Goal: Task Accomplishment & Management: Manage account settings

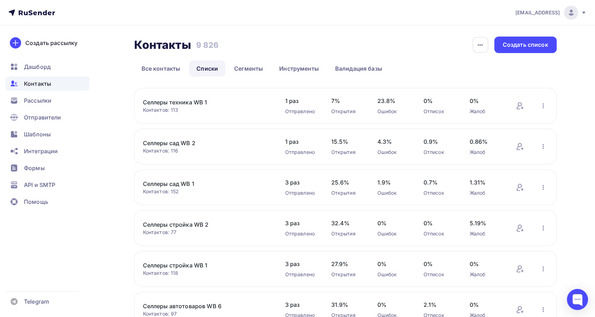
click at [36, 81] on span "Контакты" at bounding box center [37, 84] width 27 height 8
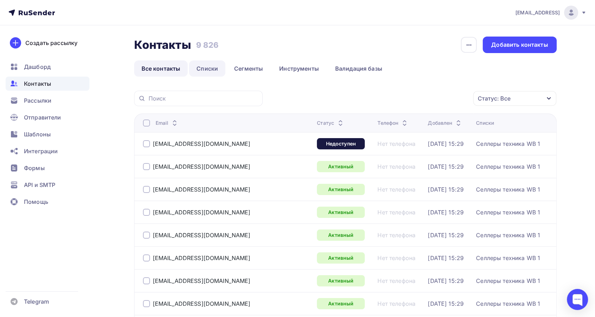
click at [205, 62] on link "Списки" at bounding box center [207, 69] width 36 height 16
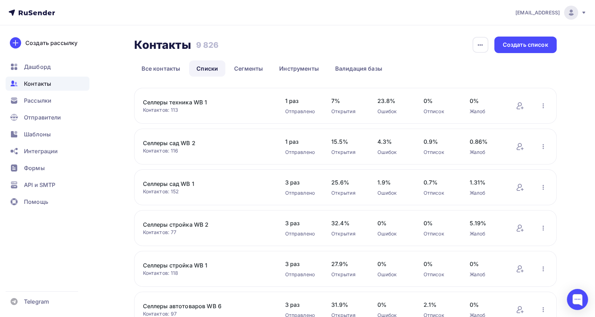
click at [184, 102] on link "Селлеры техника WB 1" at bounding box center [203, 102] width 120 height 8
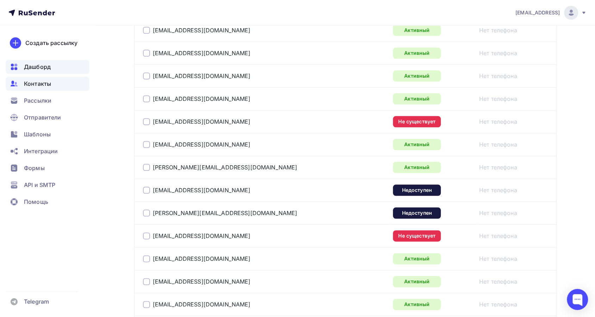
scroll to position [714, 0]
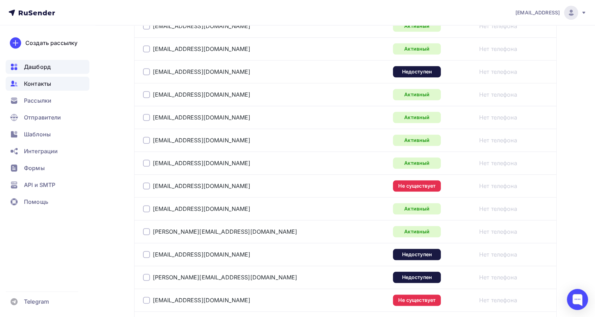
click at [30, 65] on span "Дашборд" at bounding box center [37, 67] width 27 height 8
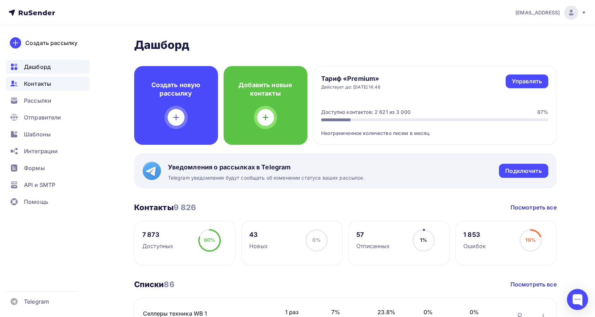
click at [25, 83] on span "Контакты" at bounding box center [37, 84] width 27 height 8
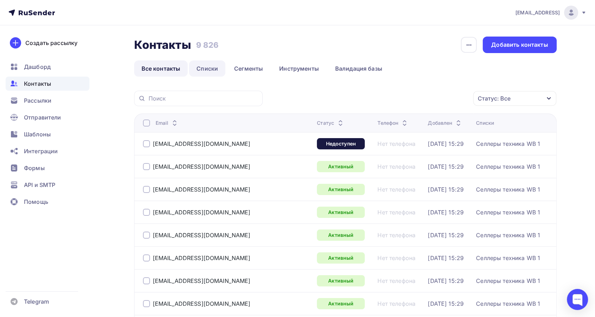
click at [206, 69] on link "Списки" at bounding box center [207, 69] width 36 height 16
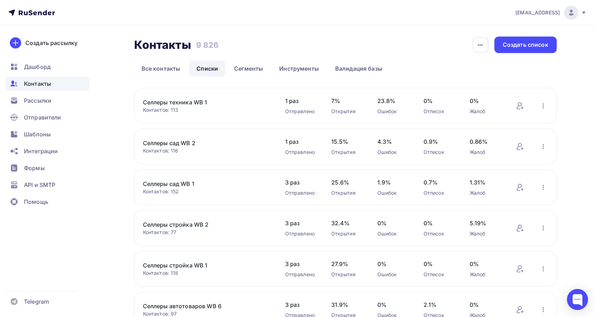
drag, startPoint x: 214, startPoint y: 102, endPoint x: 143, endPoint y: 102, distance: 70.7
click at [143, 102] on link "Селлеры техника WB 1" at bounding box center [203, 102] width 120 height 8
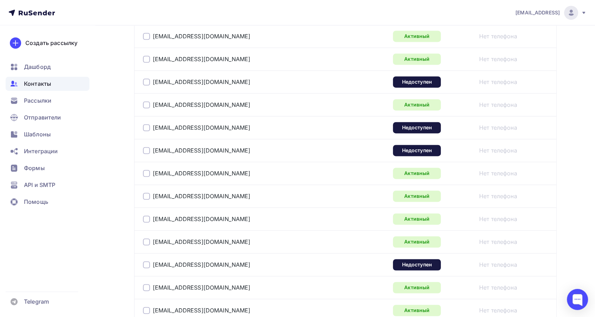
scroll to position [1143, 0]
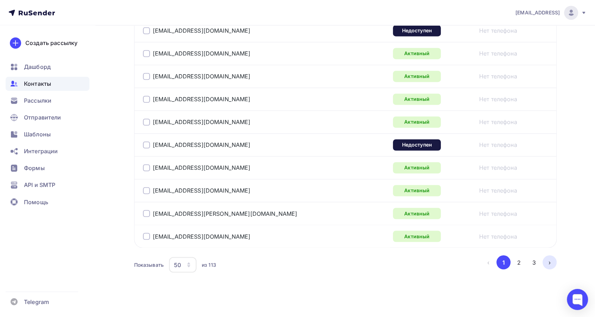
click at [546, 259] on button "›" at bounding box center [549, 262] width 14 height 14
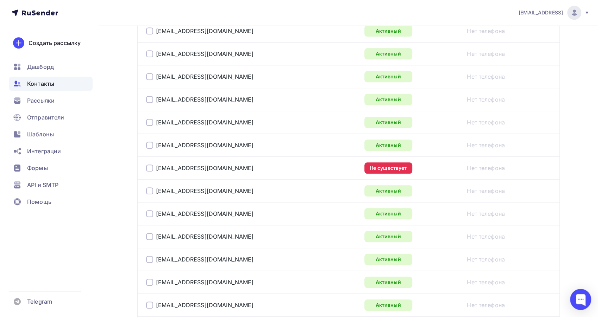
scroll to position [0, 0]
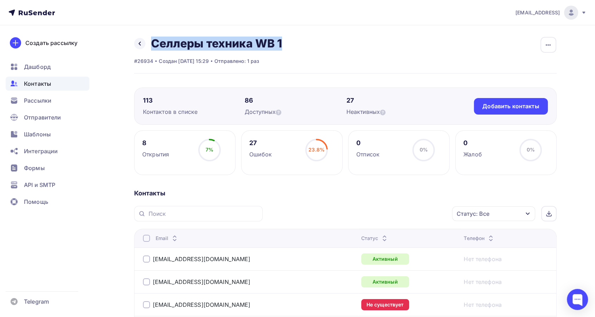
drag, startPoint x: 310, startPoint y: 42, endPoint x: 150, endPoint y: 42, distance: 160.4
click at [150, 42] on div "Назад Селлеры техника WB 1 Переименовать список Скачать список Отписать адреса …" at bounding box center [345, 55] width 422 height 37
click at [47, 82] on span "Контакты" at bounding box center [37, 84] width 27 height 8
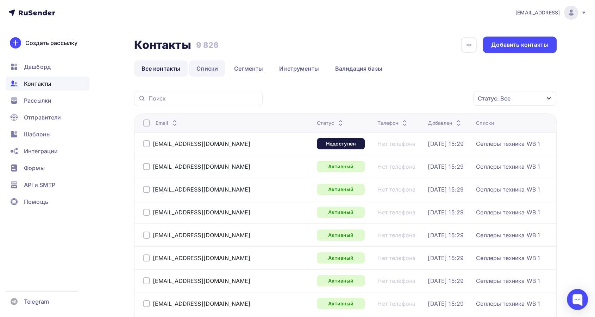
click at [205, 70] on link "Списки" at bounding box center [207, 69] width 36 height 16
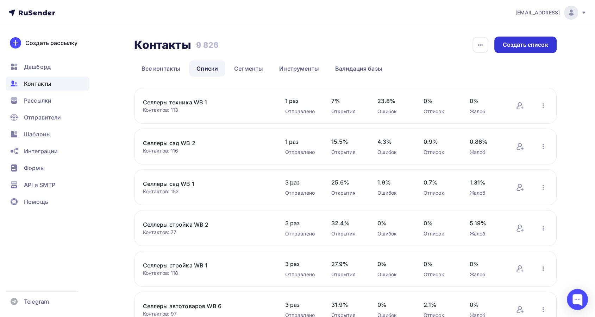
click at [501, 45] on div "Создать список" at bounding box center [525, 45] width 62 height 17
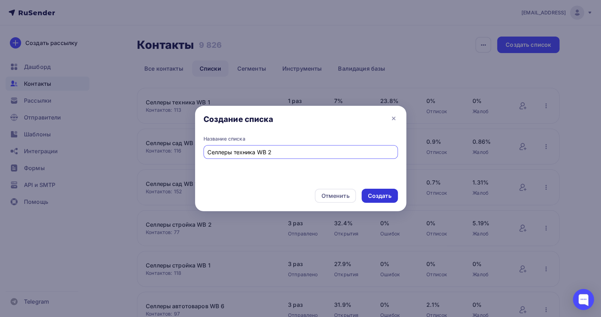
type input "Селлеры техника WB 2"
click at [378, 194] on div "Создать" at bounding box center [380, 196] width 24 height 8
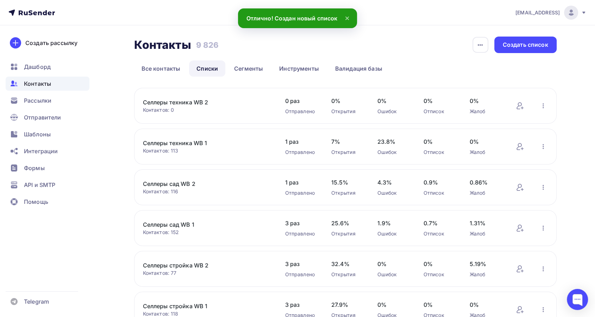
click at [183, 101] on link "Селлеры техника WB 2" at bounding box center [203, 102] width 120 height 8
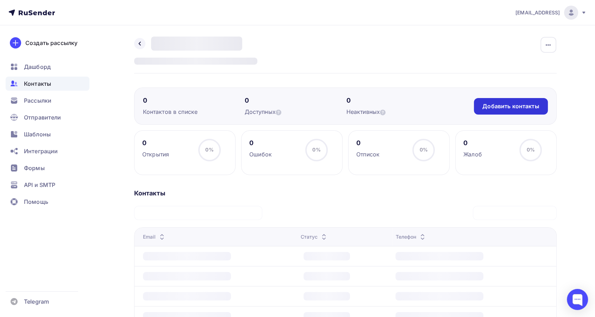
click at [490, 106] on div "Добавить контакты" at bounding box center [510, 106] width 57 height 8
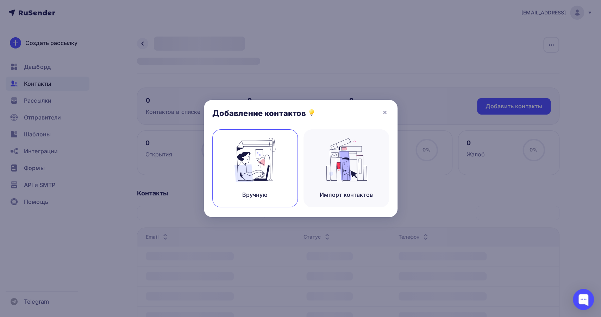
click at [253, 169] on img at bounding box center [254, 160] width 47 height 44
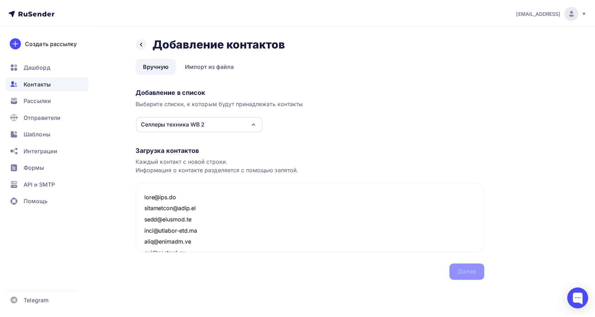
scroll to position [1175, 0]
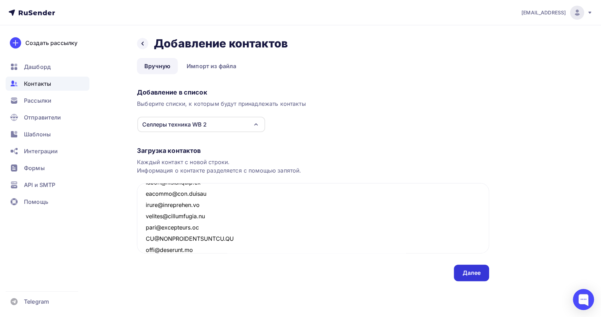
type textarea "tech@kip.su callcenter@elex.ru vipe@indanet.ru info@midland-rus.ru info@fermerz…"
click at [472, 275] on div "Далее" at bounding box center [471, 273] width 18 height 8
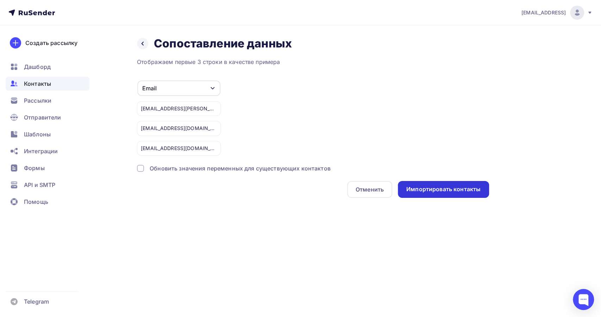
click at [421, 188] on div "Импортировать контакты" at bounding box center [443, 189] width 74 height 8
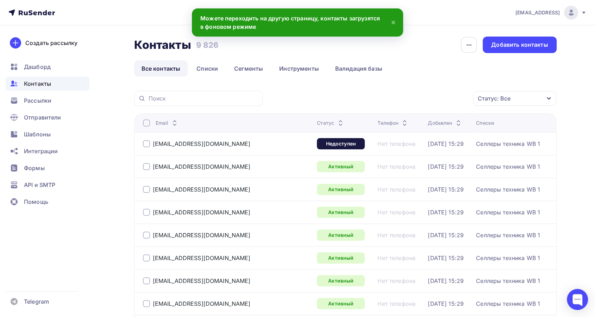
click at [48, 86] on span "Контакты" at bounding box center [37, 84] width 27 height 8
click at [215, 68] on link "Списки" at bounding box center [207, 69] width 36 height 16
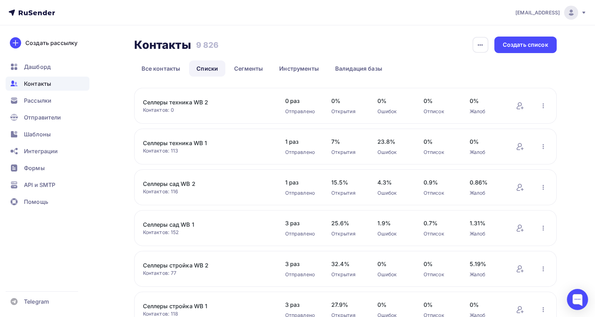
click at [176, 101] on link "Селлеры техника WB 2" at bounding box center [203, 102] width 120 height 8
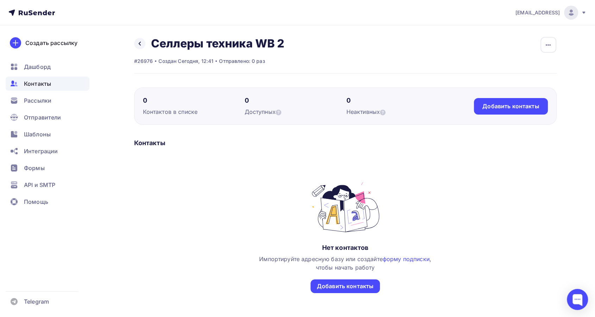
click at [45, 84] on span "Контакты" at bounding box center [37, 84] width 27 height 8
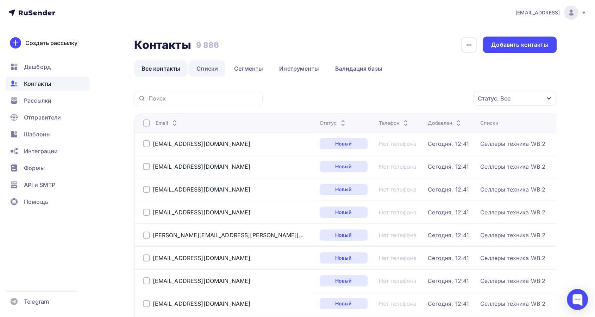
click at [212, 64] on link "Списки" at bounding box center [207, 69] width 36 height 16
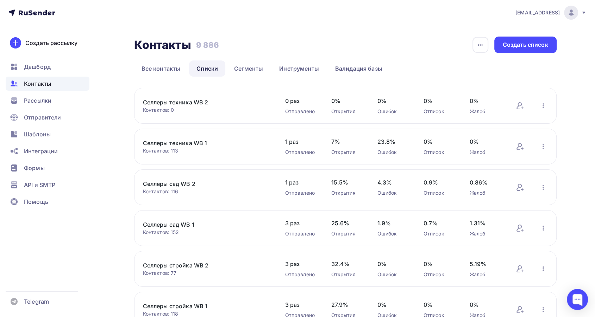
click at [171, 101] on link "Селлеры техника WB 2" at bounding box center [203, 102] width 120 height 8
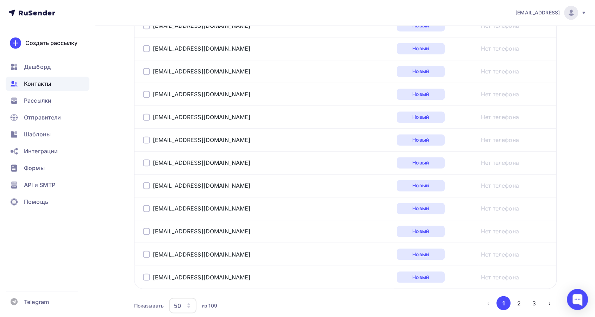
scroll to position [1143, 0]
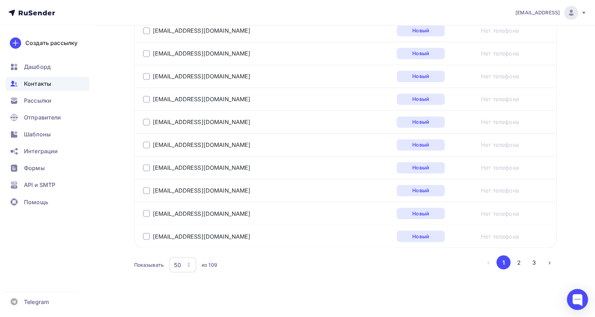
click at [47, 83] on span "Контакты" at bounding box center [37, 84] width 27 height 8
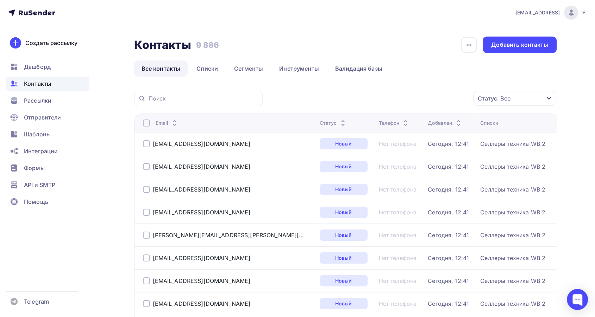
click at [541, 100] on div "Статус: Все" at bounding box center [514, 98] width 83 height 15
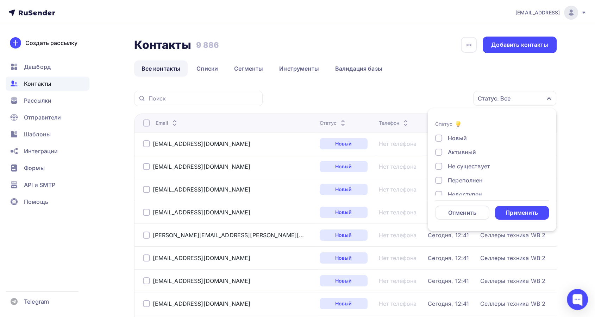
click at [484, 164] on div "Не существует" at bounding box center [469, 166] width 42 height 8
click at [503, 211] on div "Применить" at bounding box center [522, 213] width 54 height 14
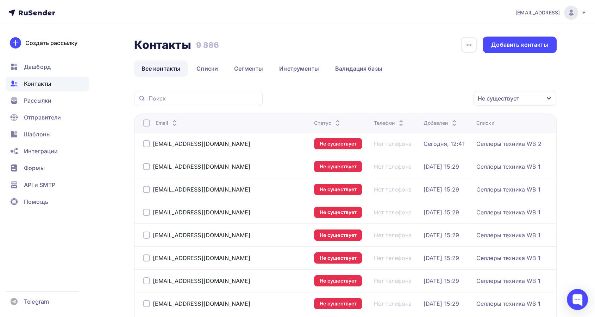
click at [146, 123] on div at bounding box center [146, 123] width 7 height 7
click at [454, 98] on icon "button" at bounding box center [458, 98] width 8 height 8
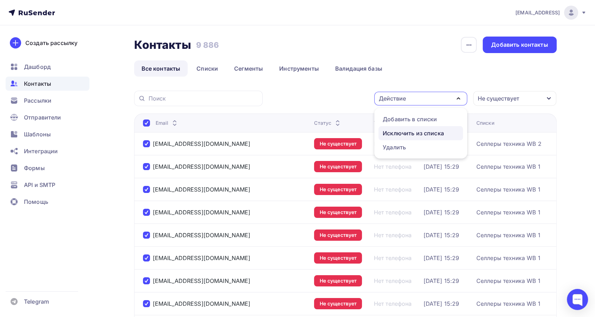
click at [453, 130] on div "Исключить из списка" at bounding box center [420, 133] width 76 height 8
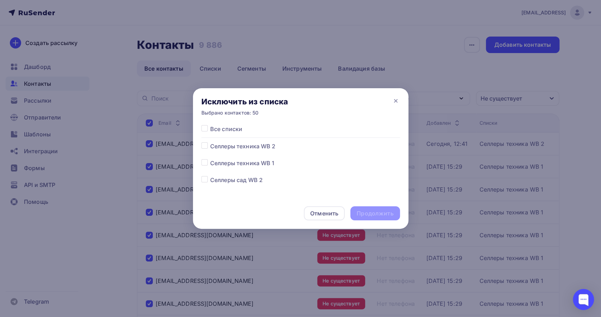
click at [210, 125] on label at bounding box center [210, 125] width 0 height 0
click at [203, 126] on input "checkbox" at bounding box center [204, 128] width 6 height 6
checkbox input "true"
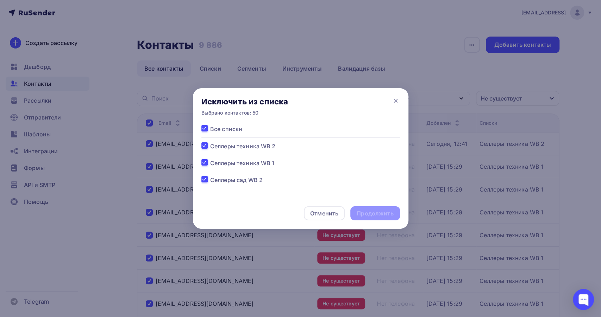
checkbox input "true"
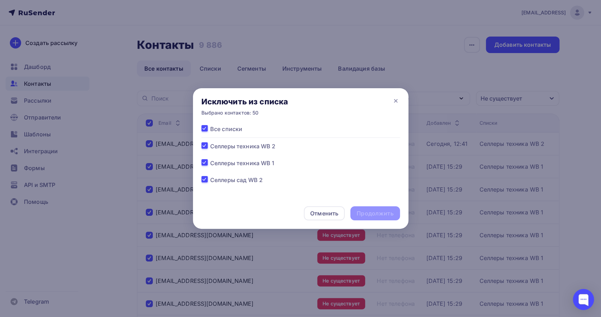
checkbox input "true"
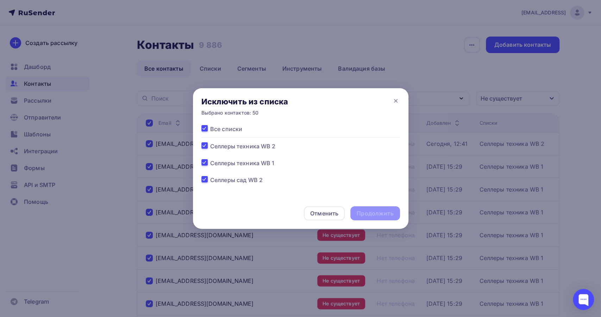
checkbox input "true"
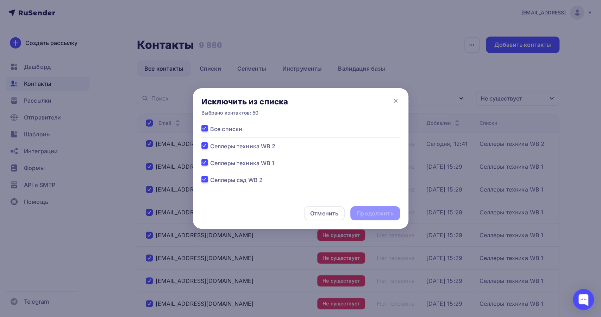
checkbox input "true"
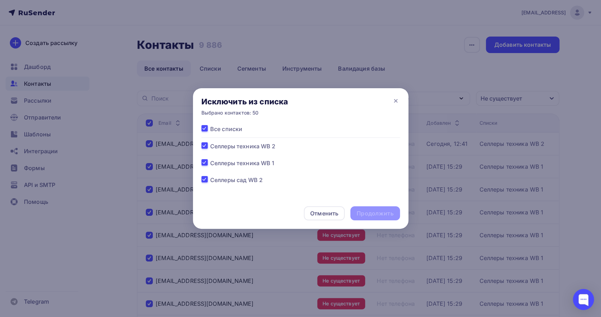
checkbox input "true"
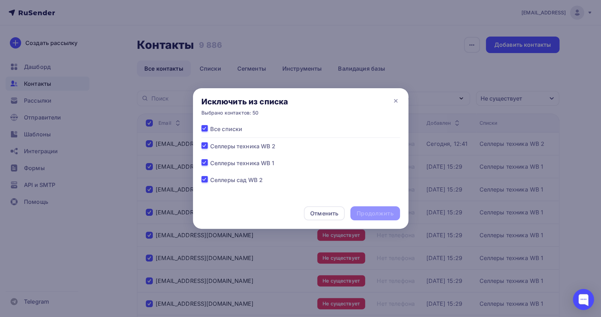
checkbox input "true"
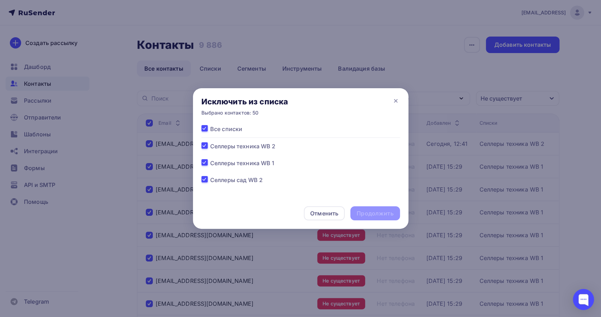
checkbox input "true"
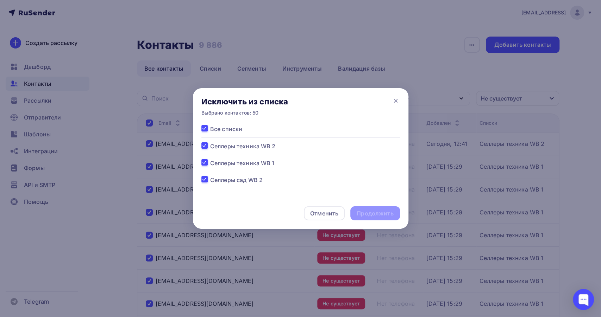
checkbox input "true"
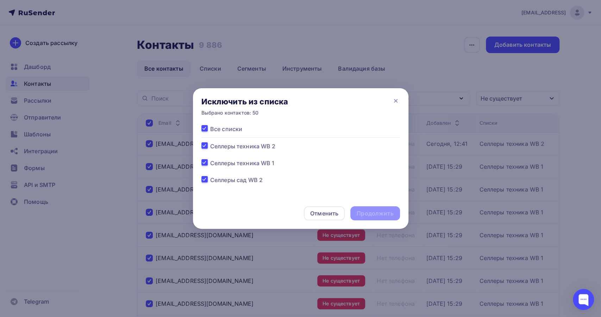
checkbox input "true"
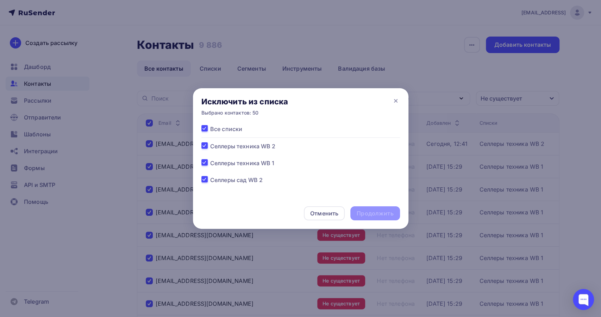
checkbox input "true"
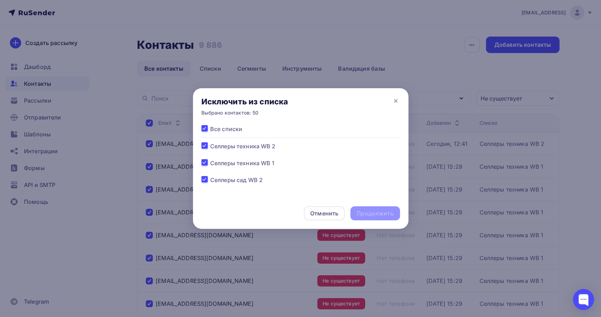
checkbox input "true"
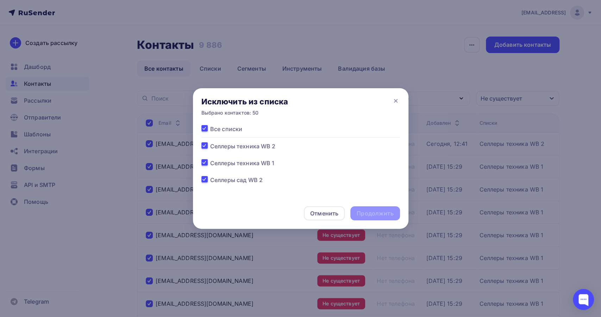
checkbox input "true"
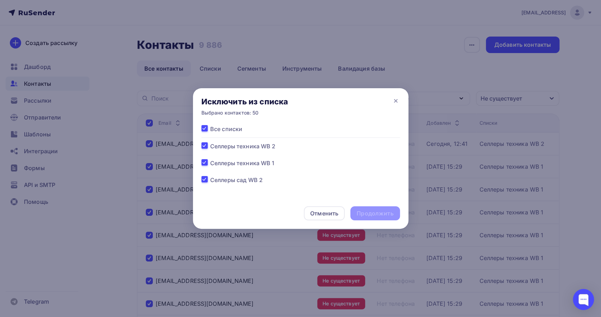
checkbox input "true"
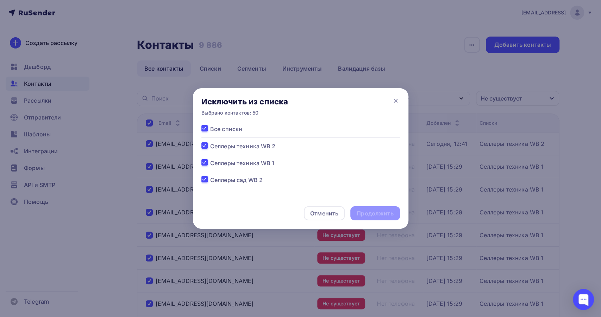
checkbox input "true"
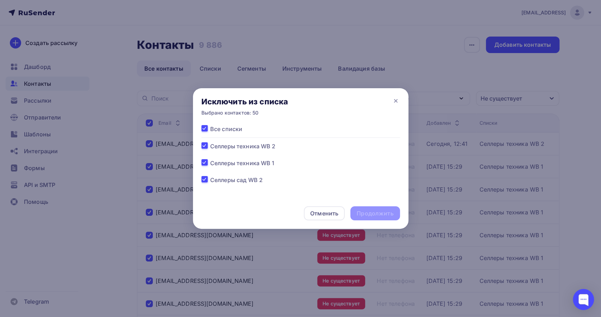
checkbox input "true"
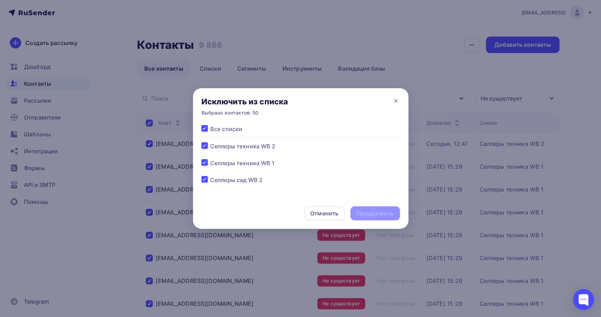
checkbox input "true"
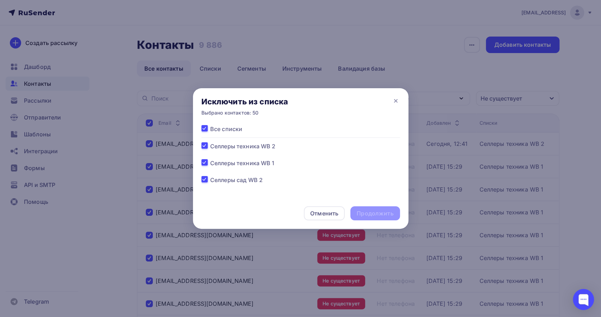
checkbox input "true"
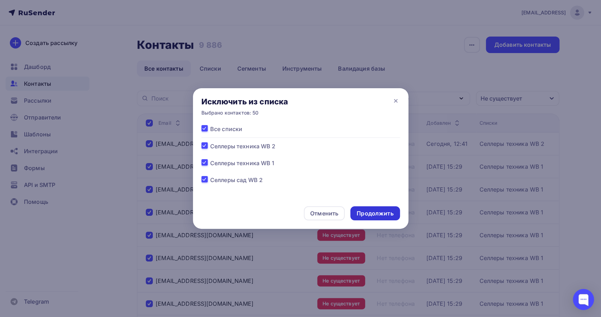
click at [363, 211] on div "Продолжить" at bounding box center [374, 214] width 37 height 8
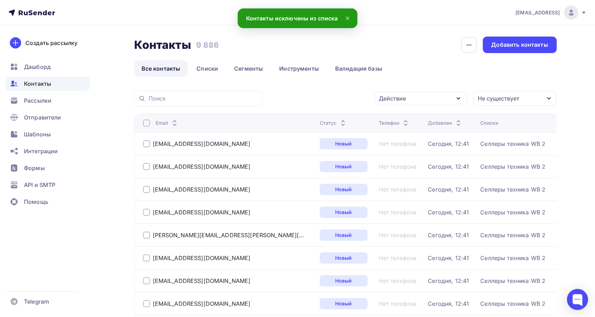
click at [544, 101] on div "Не существует" at bounding box center [514, 98] width 83 height 15
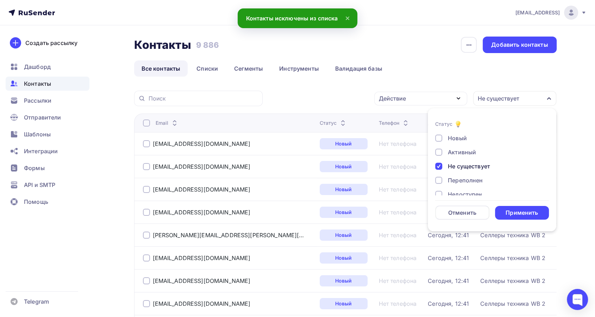
click at [440, 169] on div at bounding box center [438, 166] width 7 height 7
click at [439, 158] on div at bounding box center [438, 155] width 7 height 7
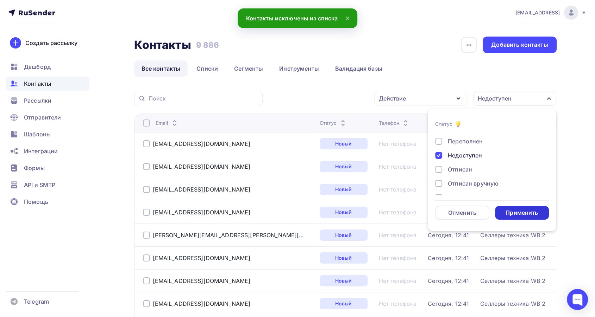
click at [509, 212] on div "Применить" at bounding box center [521, 213] width 32 height 8
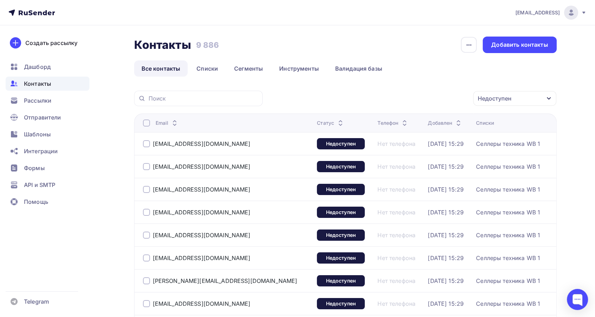
click at [145, 121] on div at bounding box center [146, 123] width 7 height 7
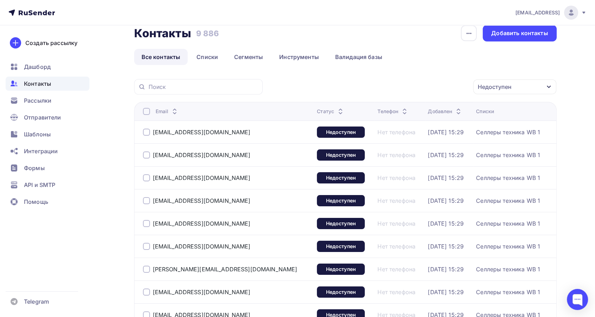
scroll to position [0, 0]
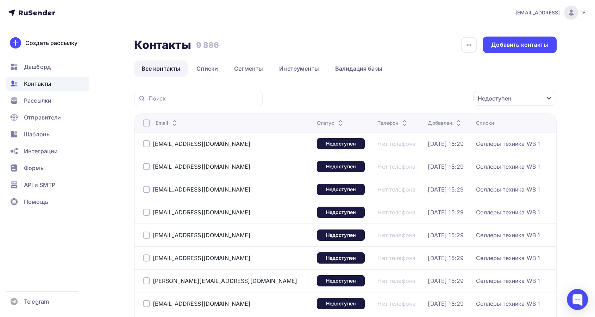
click at [147, 121] on div at bounding box center [146, 123] width 7 height 7
click at [456, 98] on icon "button" at bounding box center [458, 98] width 8 height 8
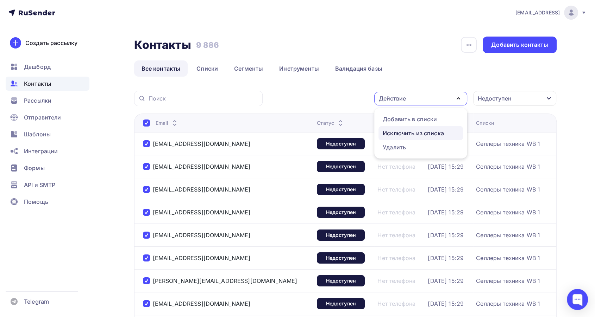
click at [436, 131] on div "Исключить из списка" at bounding box center [412, 133] width 61 height 8
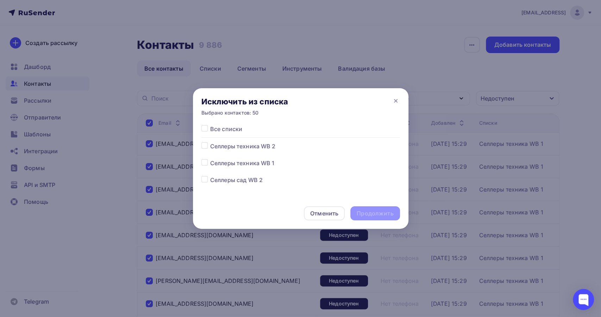
click at [210, 125] on label at bounding box center [210, 125] width 0 height 0
click at [206, 126] on input "checkbox" at bounding box center [204, 128] width 6 height 6
checkbox input "true"
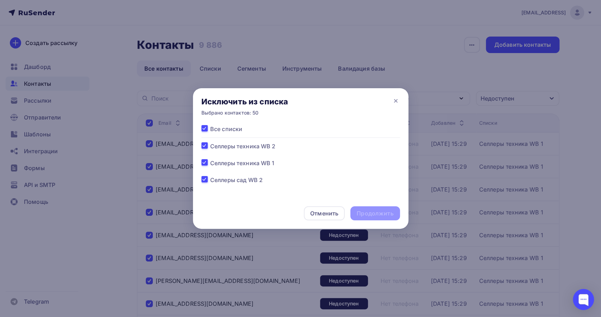
checkbox input "true"
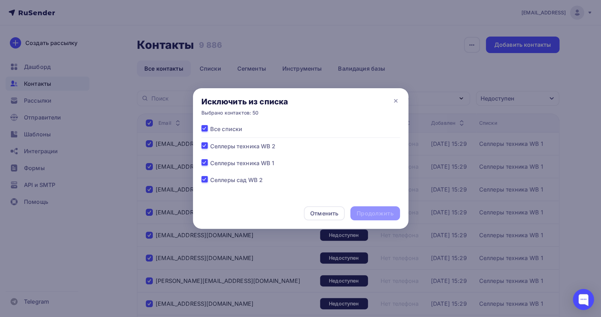
checkbox input "true"
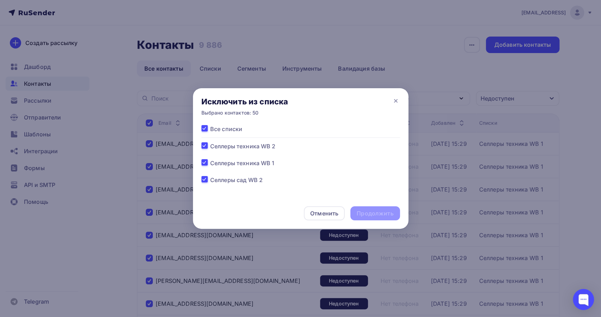
checkbox input "true"
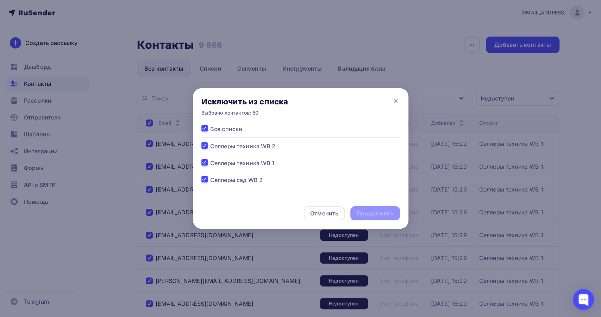
checkbox input "true"
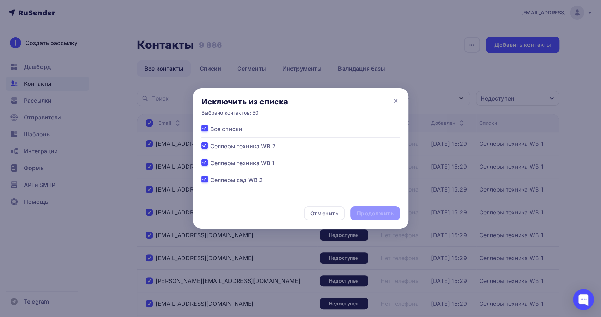
checkbox input "true"
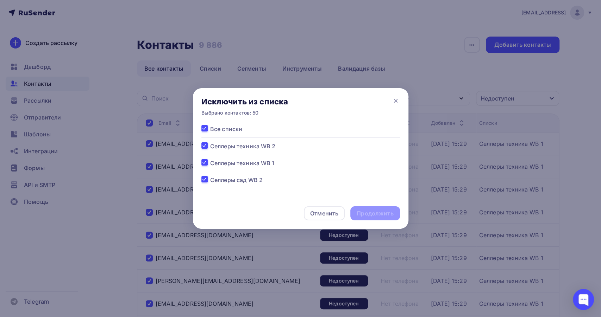
checkbox input "true"
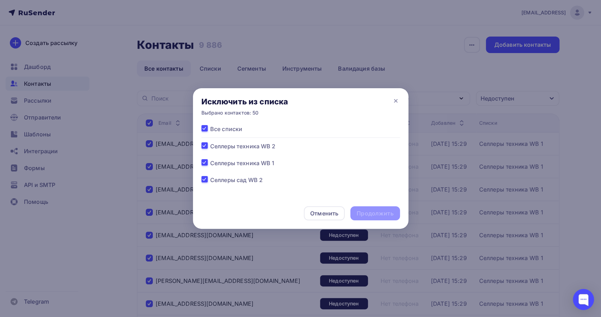
checkbox input "true"
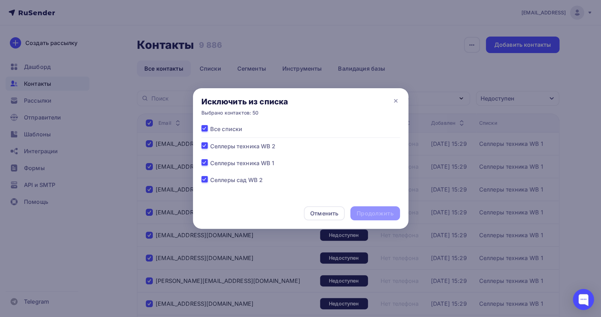
checkbox input "true"
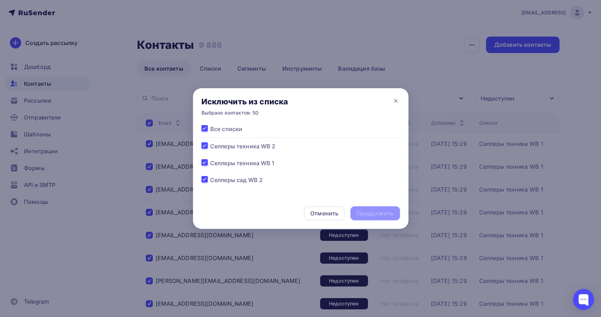
checkbox input "true"
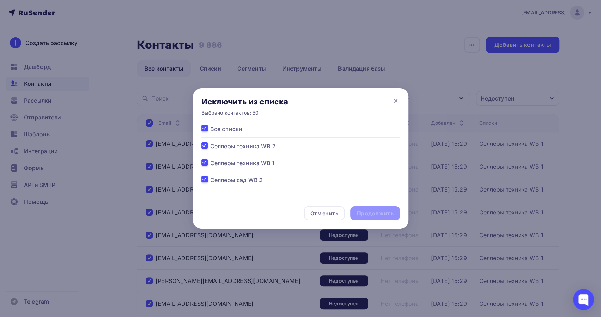
checkbox input "true"
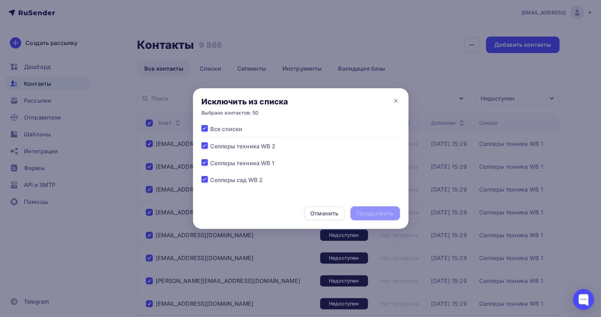
checkbox input "true"
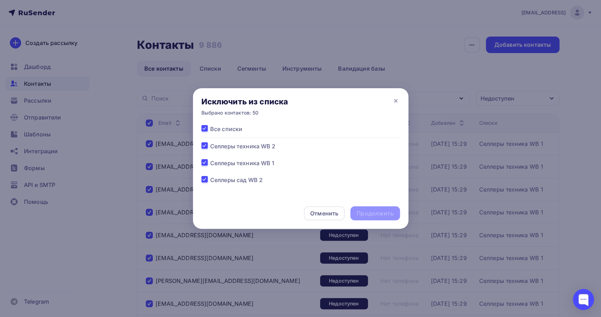
checkbox input "true"
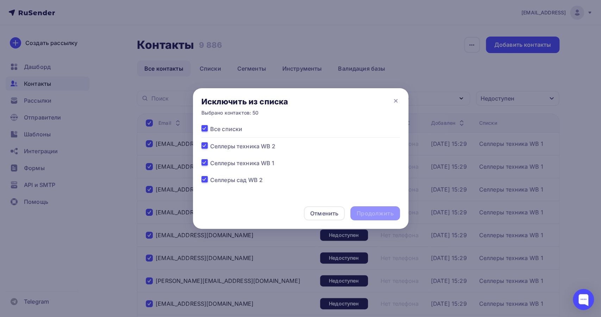
checkbox input "true"
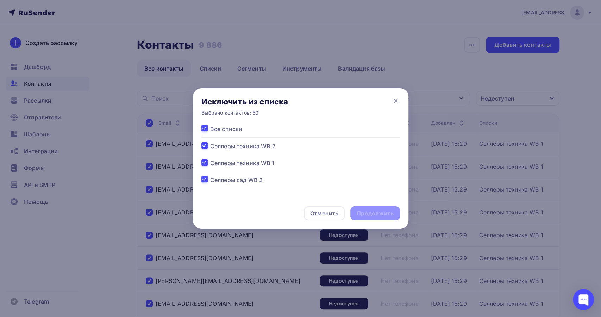
checkbox input "true"
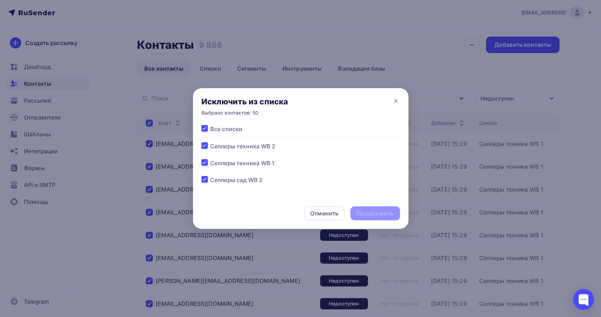
checkbox input "true"
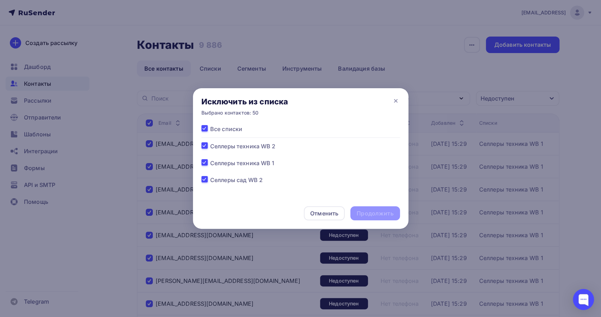
checkbox input "true"
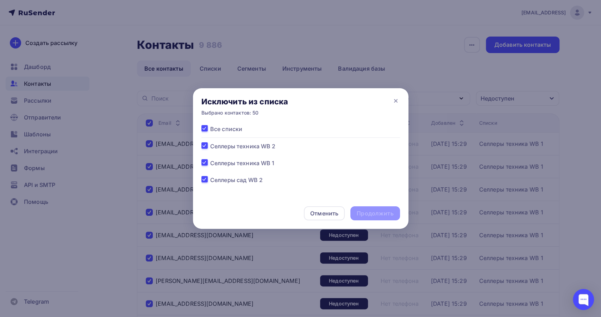
checkbox input "true"
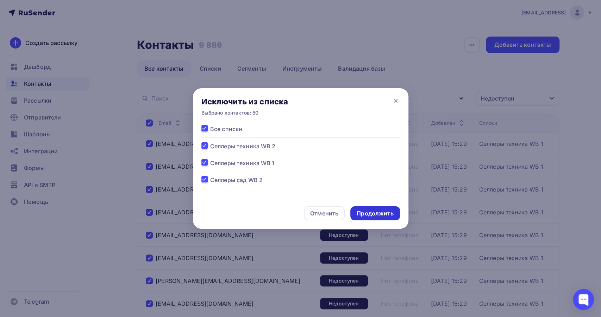
click at [381, 211] on div "Продолжить" at bounding box center [374, 214] width 37 height 8
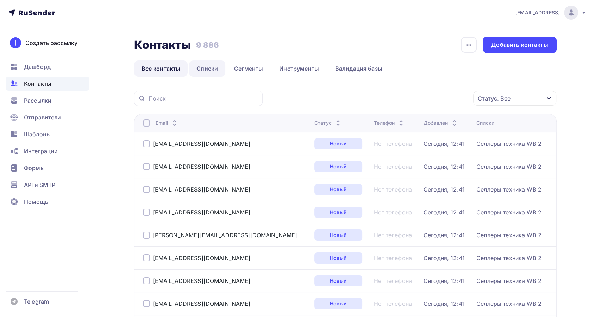
click at [205, 64] on link "Списки" at bounding box center [207, 69] width 36 height 16
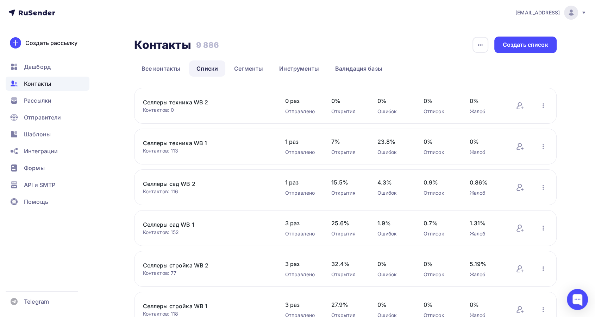
click at [188, 101] on link "Селлеры техника WB 2" at bounding box center [203, 102] width 120 height 8
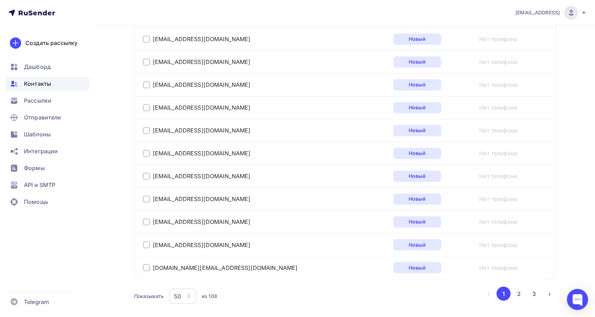
scroll to position [1134, 0]
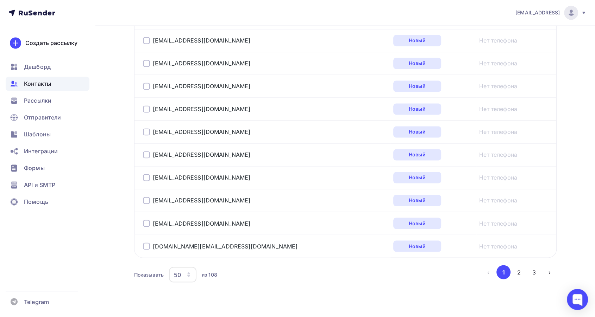
drag, startPoint x: 521, startPoint y: 272, endPoint x: 519, endPoint y: 268, distance: 3.8
click at [520, 270] on button "2" at bounding box center [519, 272] width 14 height 14
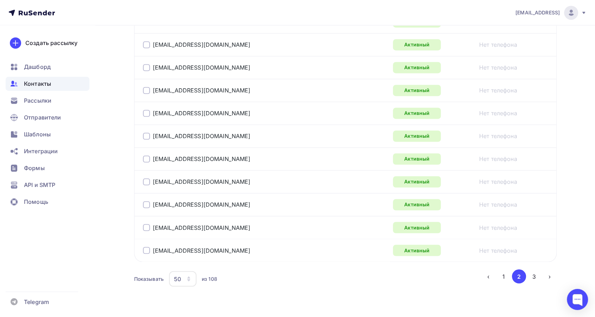
scroll to position [1143, 0]
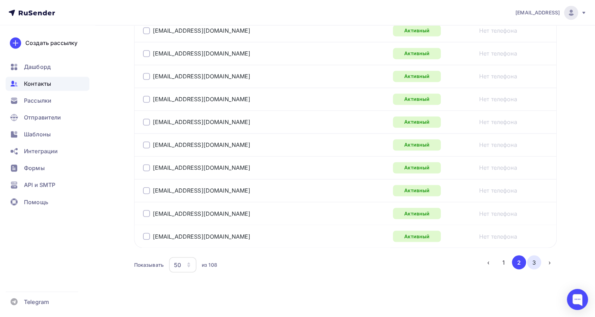
click at [537, 256] on button "3" at bounding box center [534, 262] width 14 height 14
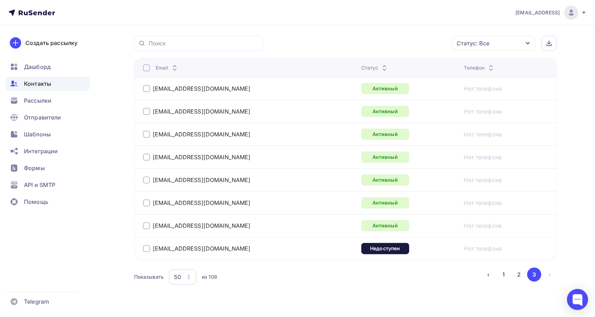
click at [146, 64] on div at bounding box center [146, 67] width 7 height 7
click at [438, 39] on icon "button" at bounding box center [437, 43] width 8 height 8
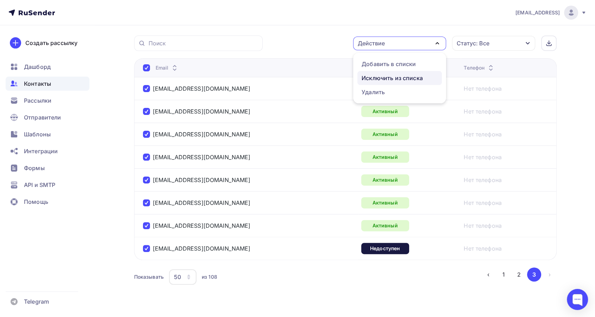
click at [410, 78] on div "Исключить из списка" at bounding box center [391, 78] width 61 height 8
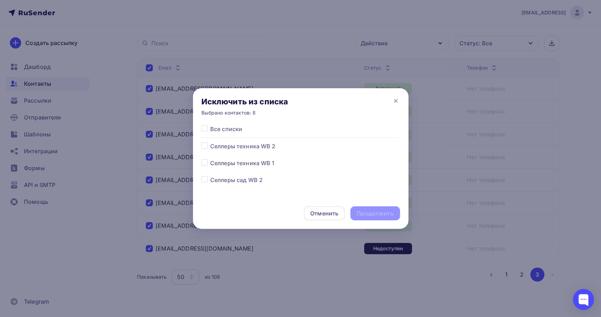
click at [210, 142] on label at bounding box center [210, 142] width 0 height 0
click at [203, 142] on input "checkbox" at bounding box center [204, 145] width 6 height 6
checkbox input "true"
click at [381, 214] on div "Продолжить" at bounding box center [374, 214] width 37 height 8
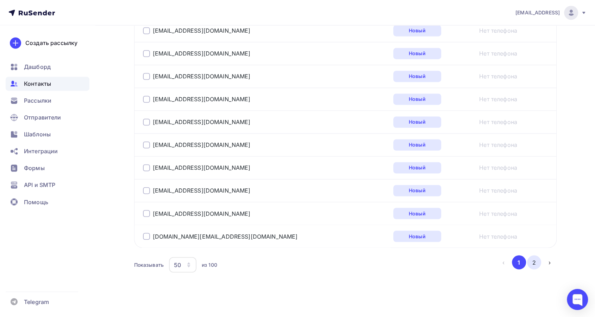
click at [530, 255] on button "2" at bounding box center [534, 262] width 14 height 14
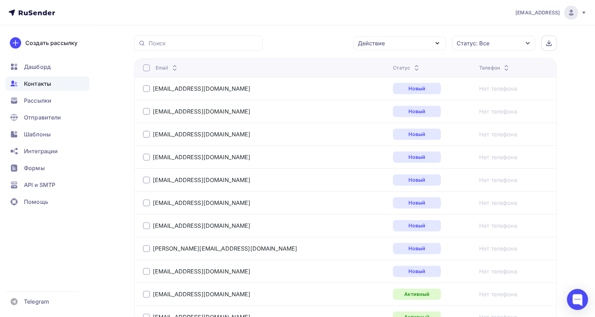
click at [144, 64] on div at bounding box center [146, 67] width 7 height 7
click at [144, 70] on div at bounding box center [146, 67] width 7 height 7
click at [146, 89] on div at bounding box center [146, 88] width 7 height 7
click at [144, 113] on div at bounding box center [146, 111] width 7 height 7
click at [146, 132] on div at bounding box center [146, 134] width 7 height 7
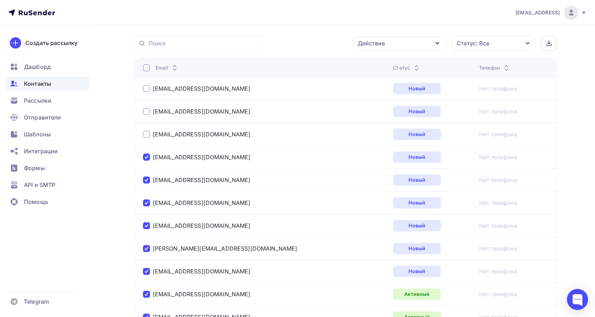
click at [146, 156] on div at bounding box center [146, 157] width 7 height 7
click at [145, 178] on div at bounding box center [146, 180] width 7 height 7
click at [146, 202] on div at bounding box center [146, 202] width 7 height 7
click at [144, 225] on div at bounding box center [146, 225] width 7 height 7
click at [145, 250] on div at bounding box center [146, 248] width 7 height 7
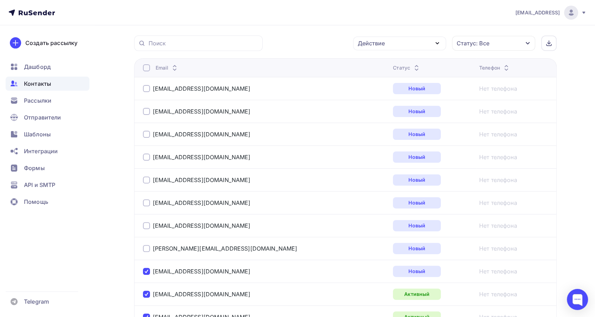
click at [147, 270] on div at bounding box center [146, 271] width 7 height 7
click at [437, 42] on icon "button" at bounding box center [437, 43] width 8 height 8
click at [400, 79] on div "Исключить из списка" at bounding box center [391, 78] width 61 height 8
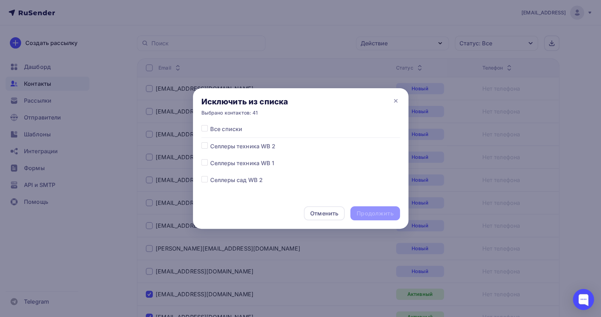
click at [210, 142] on label at bounding box center [210, 142] width 0 height 0
click at [206, 146] on input "checkbox" at bounding box center [204, 145] width 6 height 6
checkbox input "true"
click at [396, 216] on div "Продолжить" at bounding box center [374, 214] width 49 height 14
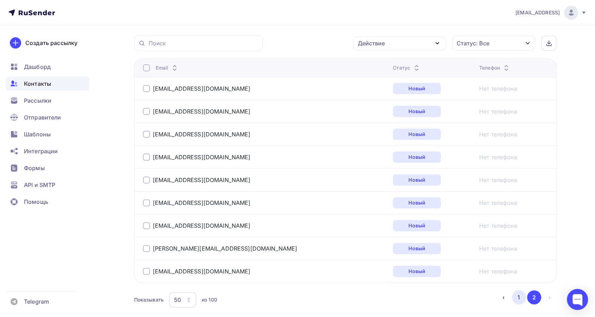
click at [520, 296] on button "1" at bounding box center [519, 298] width 14 height 14
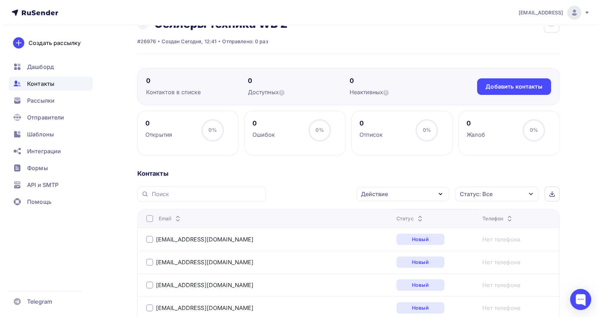
scroll to position [0, 0]
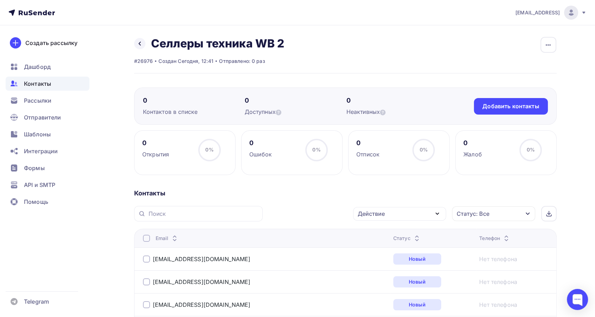
click at [24, 84] on span "Контакты" at bounding box center [37, 84] width 27 height 8
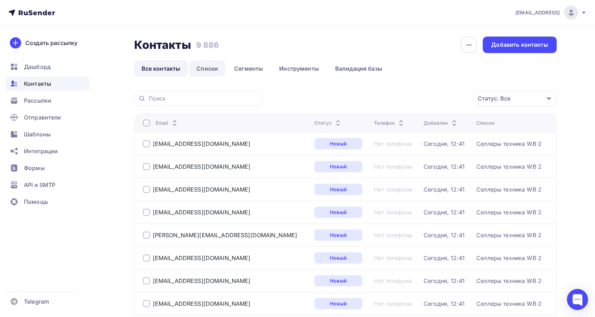
click at [209, 68] on link "Списки" at bounding box center [207, 69] width 36 height 16
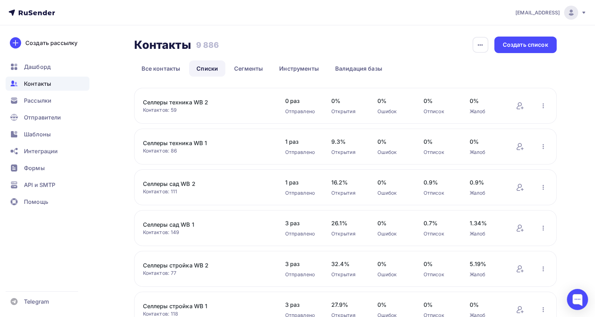
click at [197, 102] on link "Селлеры техника WB 2" at bounding box center [203, 102] width 120 height 8
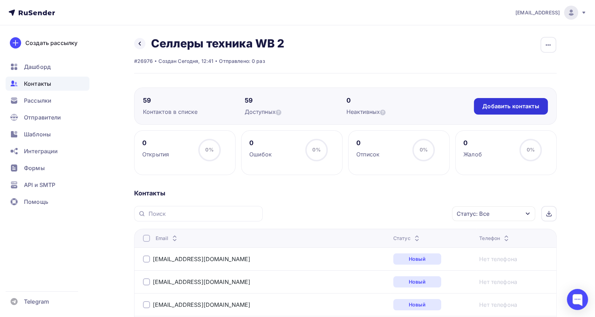
click at [490, 103] on div "Добавить контакты" at bounding box center [510, 106] width 57 height 8
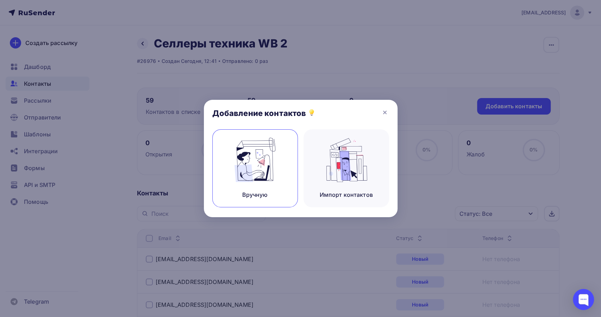
click at [256, 180] on img at bounding box center [254, 160] width 47 height 44
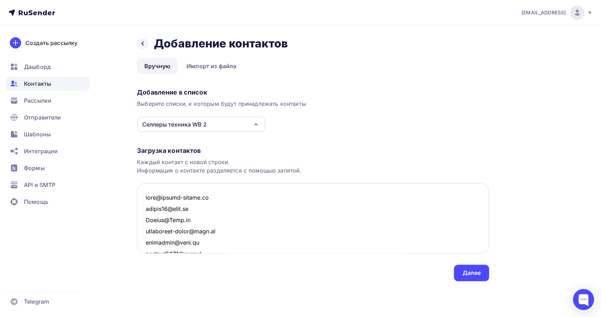
scroll to position [1321, 0]
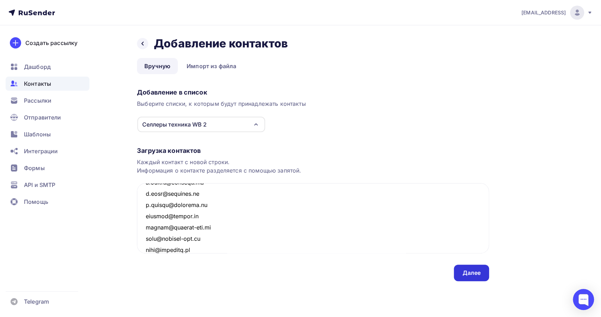
type textarea "info@dormeo-russia.ru medtex19@list.ru Rating@Mail.ru garantfond-penza@mail.ru …"
click at [470, 271] on div "Далее" at bounding box center [471, 273] width 18 height 8
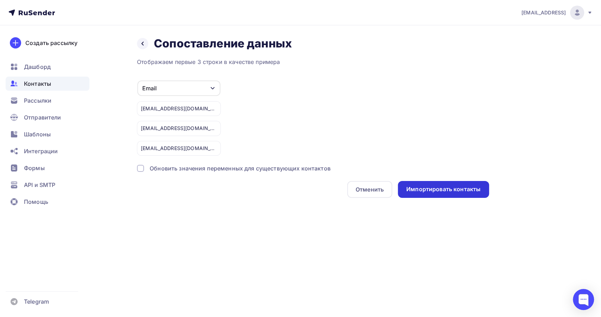
click at [477, 194] on div "Импортировать контакты" at bounding box center [443, 189] width 91 height 17
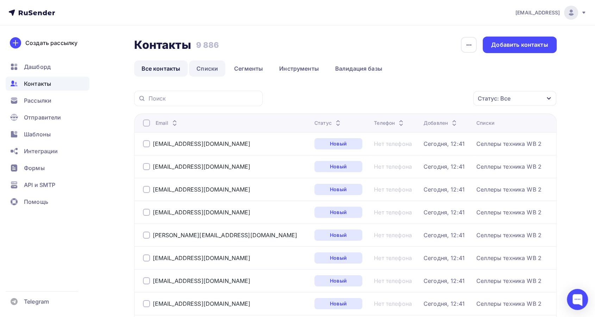
click at [214, 68] on link "Списки" at bounding box center [207, 69] width 36 height 16
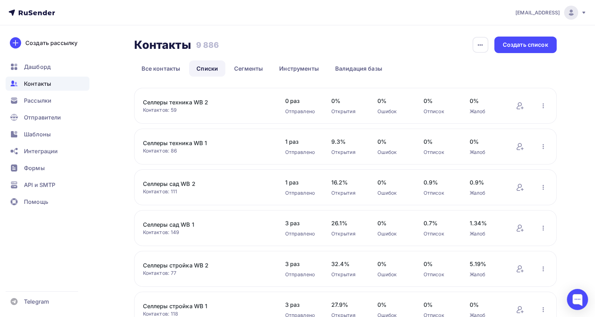
click at [197, 101] on link "Селлеры техника WB 2" at bounding box center [203, 102] width 120 height 8
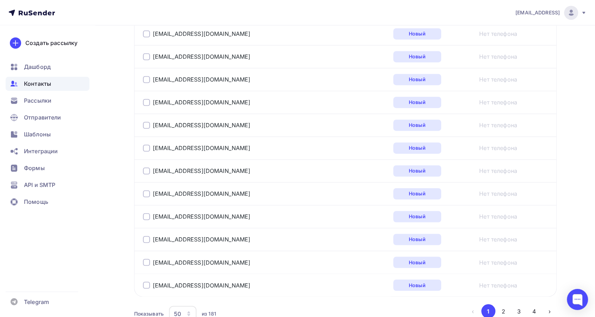
scroll to position [1143, 0]
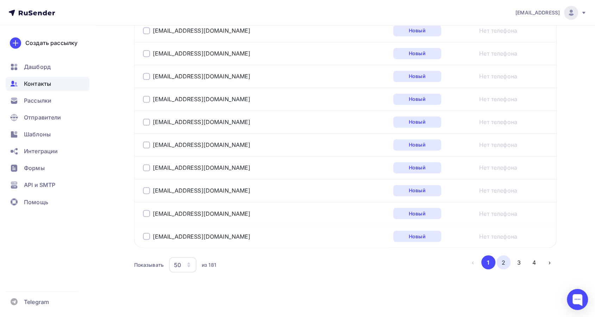
click at [504, 260] on button "2" at bounding box center [503, 262] width 14 height 14
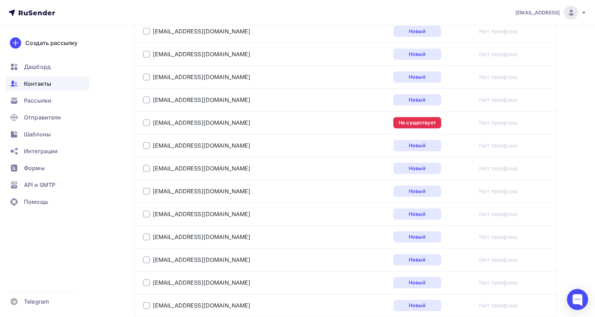
scroll to position [601, 0]
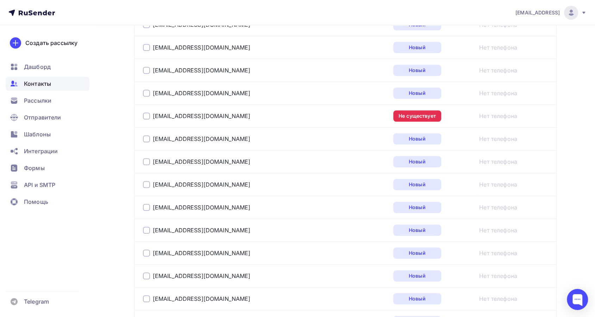
click at [147, 116] on div at bounding box center [146, 116] width 7 height 7
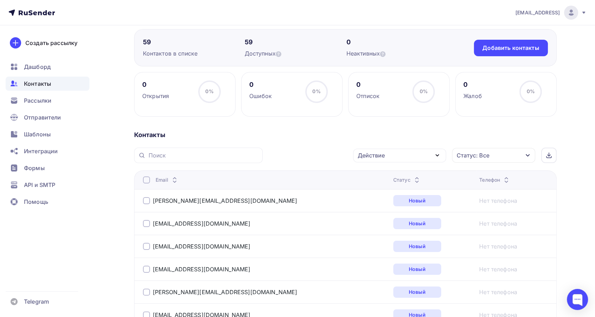
scroll to position [53, 0]
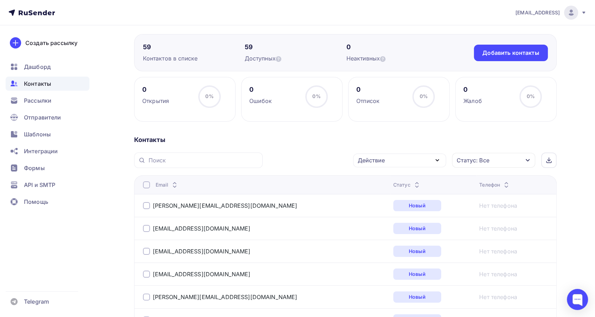
click at [437, 157] on icon "button" at bounding box center [437, 160] width 8 height 8
click at [408, 191] on div "Исключить из списка" at bounding box center [391, 195] width 61 height 8
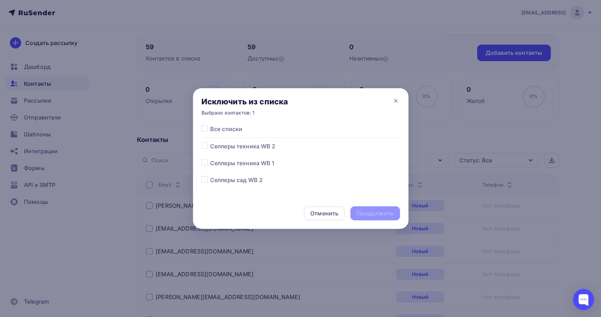
click at [210, 142] on label at bounding box center [210, 142] width 0 height 0
click at [204, 145] on input "checkbox" at bounding box center [204, 145] width 6 height 6
checkbox input "true"
click at [386, 211] on div "Продолжить" at bounding box center [374, 214] width 37 height 8
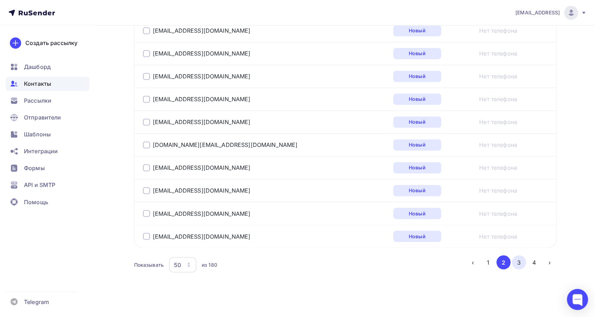
click at [517, 256] on button "3" at bounding box center [519, 262] width 14 height 14
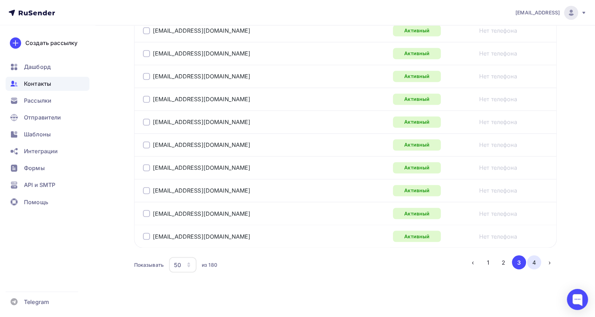
click at [532, 258] on button "4" at bounding box center [534, 262] width 14 height 14
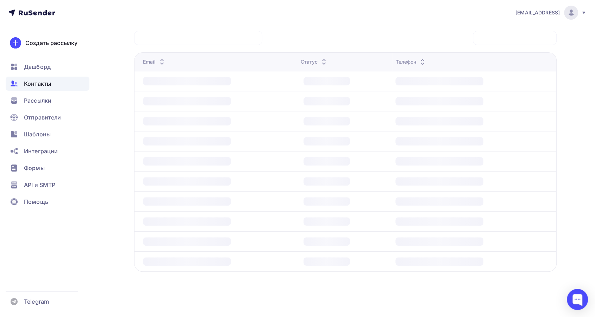
scroll to position [171, 0]
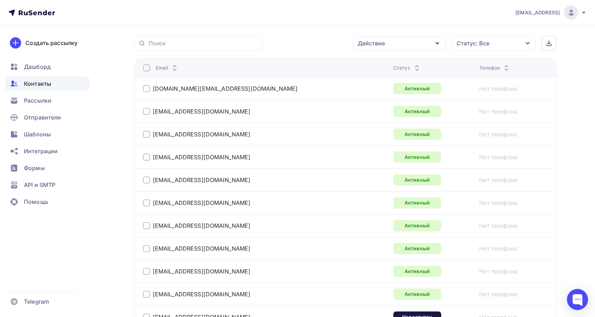
click at [146, 66] on div at bounding box center [146, 67] width 7 height 7
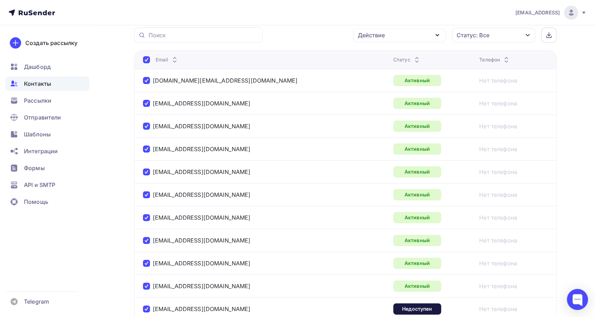
scroll to position [0, 0]
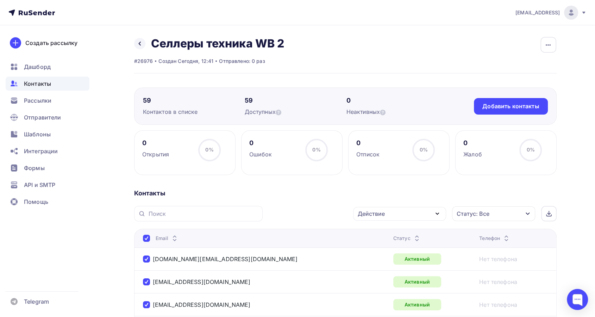
click at [440, 214] on icon "button" at bounding box center [437, 214] width 8 height 8
click at [407, 249] on div "Исключить из списка" at bounding box center [391, 249] width 61 height 8
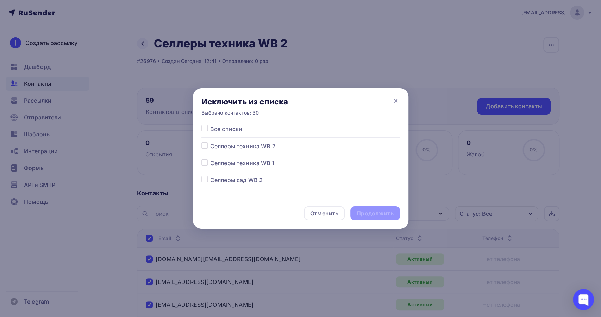
drag, startPoint x: 206, startPoint y: 146, endPoint x: 214, endPoint y: 153, distance: 10.7
click at [210, 142] on label at bounding box center [210, 142] width 0 height 0
click at [205, 146] on input "checkbox" at bounding box center [204, 145] width 6 height 6
checkbox input "true"
click at [372, 220] on div "Продолжить" at bounding box center [374, 214] width 49 height 14
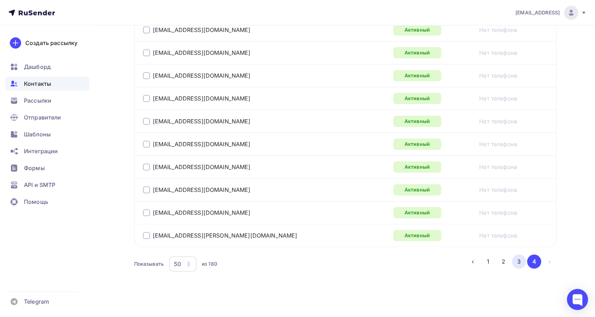
click at [515, 258] on button "3" at bounding box center [519, 262] width 14 height 14
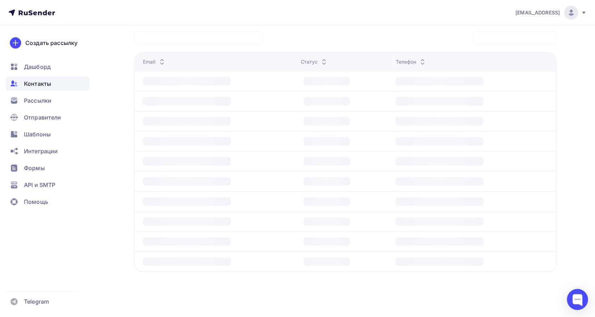
scroll to position [171, 0]
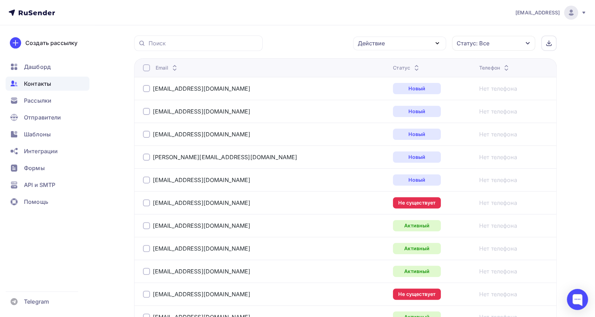
click at [145, 68] on div at bounding box center [146, 67] width 7 height 7
click at [144, 70] on div at bounding box center [146, 67] width 7 height 7
click at [145, 87] on div at bounding box center [146, 88] width 7 height 7
click at [146, 113] on div at bounding box center [146, 111] width 7 height 7
click at [144, 134] on div at bounding box center [146, 134] width 7 height 7
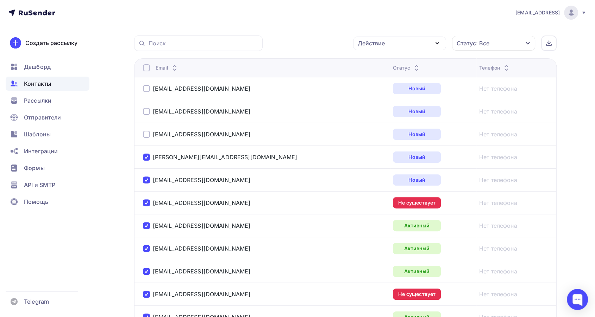
click at [148, 157] on div at bounding box center [146, 157] width 7 height 7
click at [140, 184] on td "sales@discoverfitness.kz" at bounding box center [262, 180] width 256 height 23
click at [146, 180] on div at bounding box center [146, 180] width 7 height 7
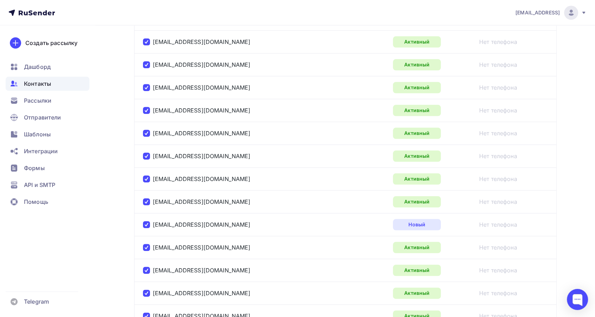
scroll to position [796, 0]
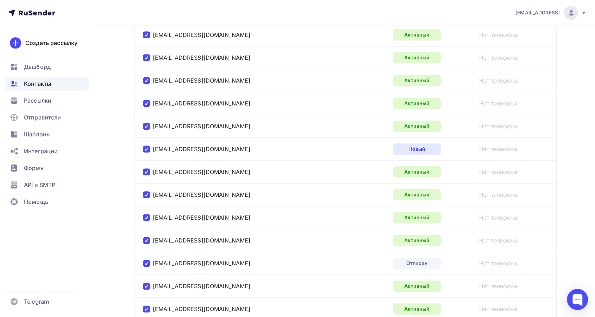
click at [146, 146] on div at bounding box center [146, 149] width 7 height 7
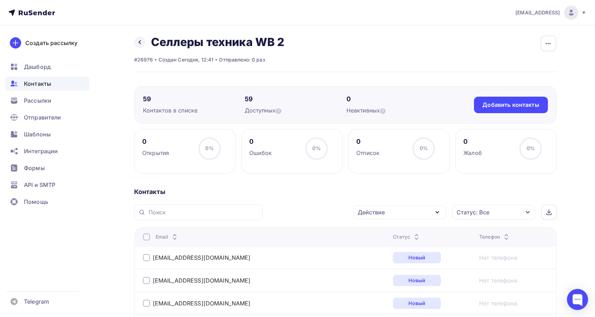
scroll to position [0, 0]
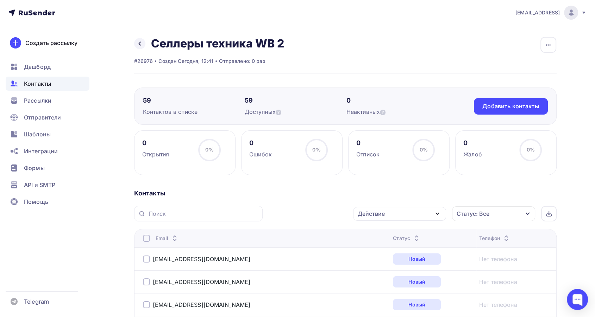
drag, startPoint x: 437, startPoint y: 214, endPoint x: 429, endPoint y: 217, distance: 8.7
click at [437, 215] on icon "button" at bounding box center [437, 214] width 8 height 8
click at [392, 246] on div "Исключить из списка" at bounding box center [391, 249] width 61 height 8
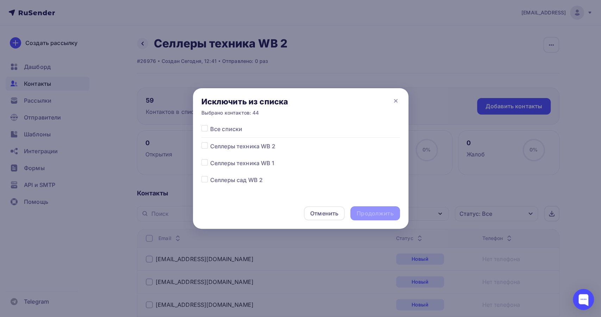
click at [210, 142] on label at bounding box center [210, 142] width 0 height 0
click at [206, 145] on input "checkbox" at bounding box center [204, 145] width 6 height 6
checkbox input "true"
click at [378, 219] on div "Продолжить" at bounding box center [374, 214] width 49 height 14
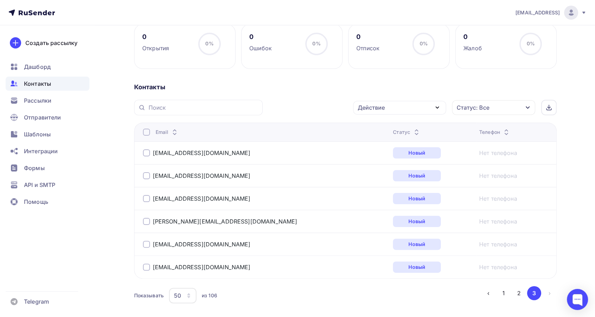
scroll to position [139, 0]
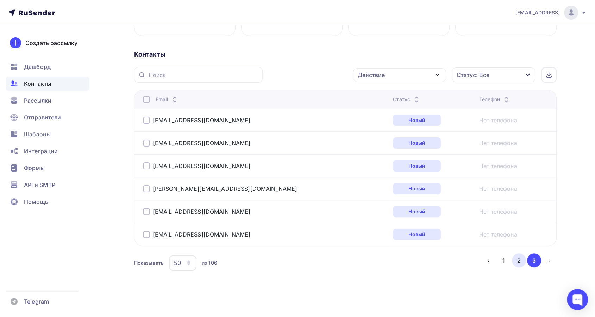
click at [521, 259] on button "2" at bounding box center [519, 261] width 14 height 14
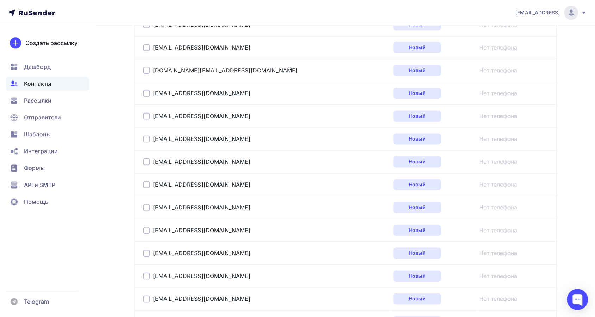
scroll to position [1143, 0]
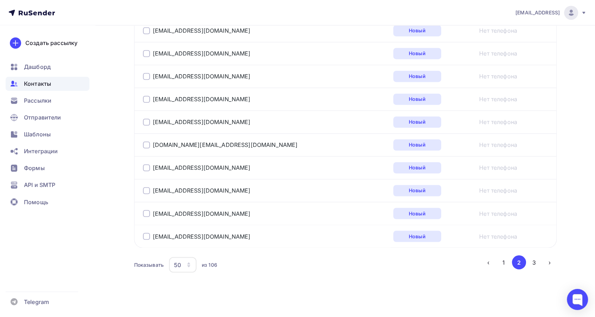
click at [498, 262] on button "1" at bounding box center [503, 262] width 14 height 14
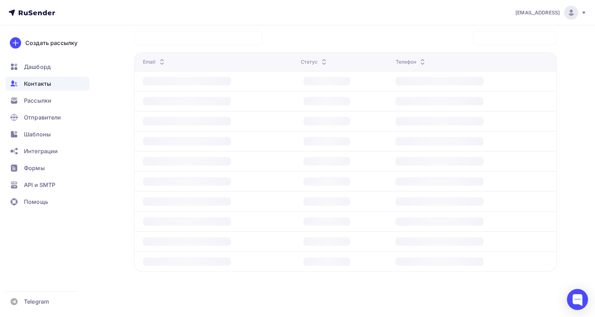
scroll to position [171, 0]
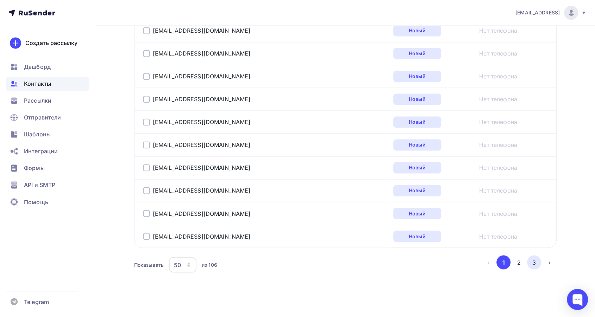
click at [530, 259] on button "3" at bounding box center [534, 262] width 14 height 14
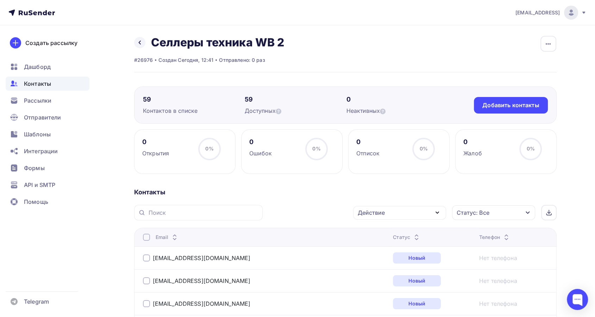
scroll to position [0, 0]
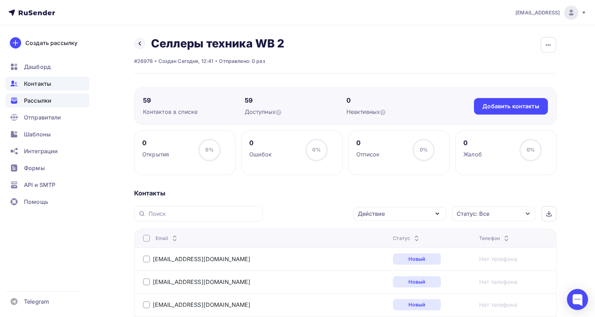
click at [50, 99] on span "Рассылки" at bounding box center [37, 100] width 27 height 8
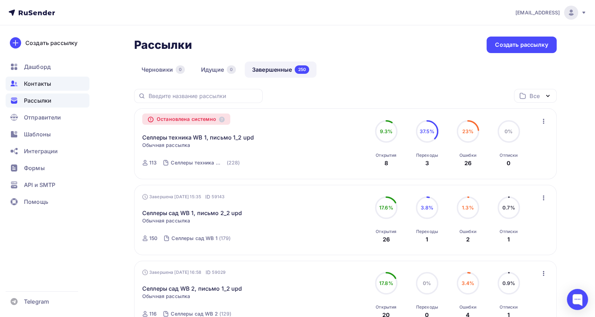
click at [53, 83] on div "Контакты" at bounding box center [48, 84] width 84 height 14
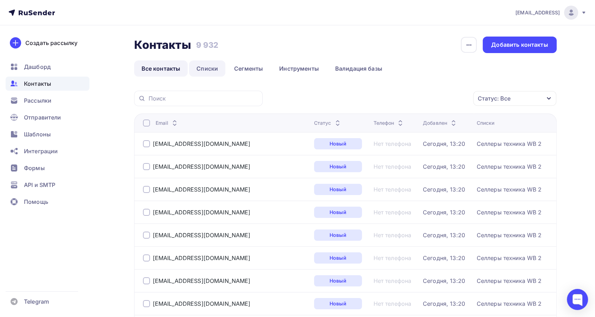
click at [201, 72] on link "Списки" at bounding box center [207, 69] width 36 height 16
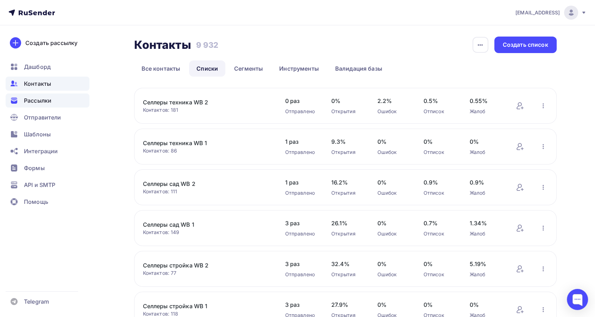
click at [49, 101] on span "Рассылки" at bounding box center [37, 100] width 27 height 8
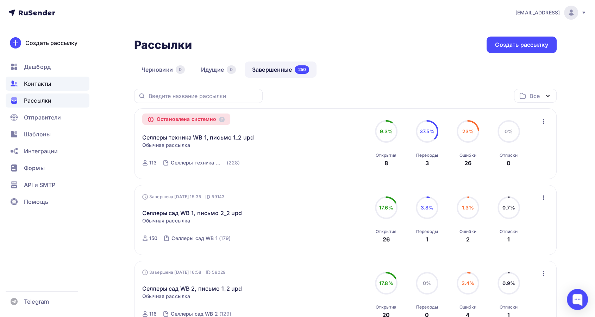
click at [43, 87] on span "Контакты" at bounding box center [37, 84] width 27 height 8
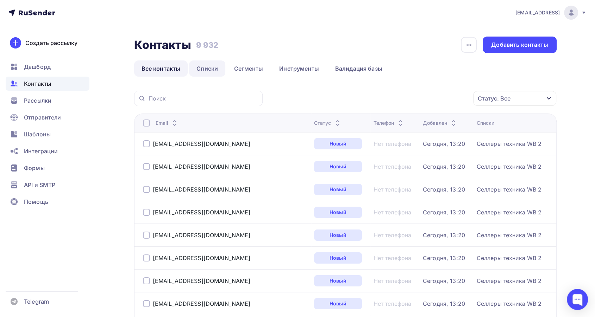
click at [205, 70] on link "Списки" at bounding box center [207, 69] width 36 height 16
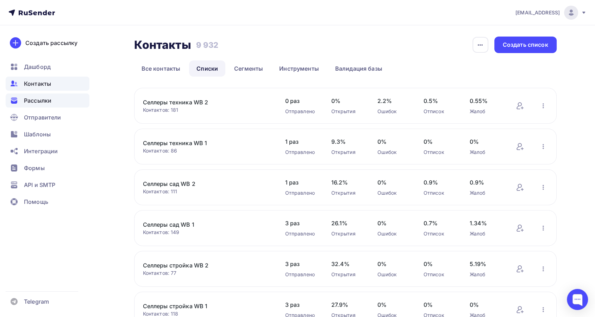
click at [29, 99] on span "Рассылки" at bounding box center [37, 100] width 27 height 8
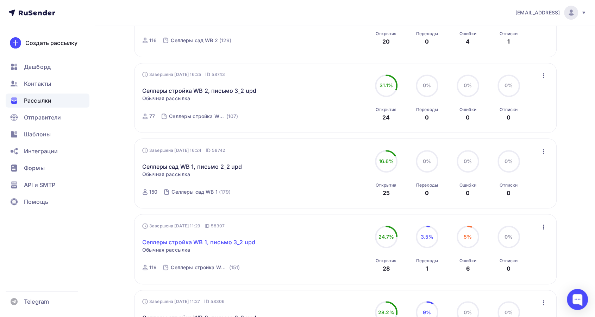
scroll to position [273, 0]
click at [202, 164] on link "Селлеры сад WB 1, письмо 2_2 upd" at bounding box center [192, 167] width 100 height 8
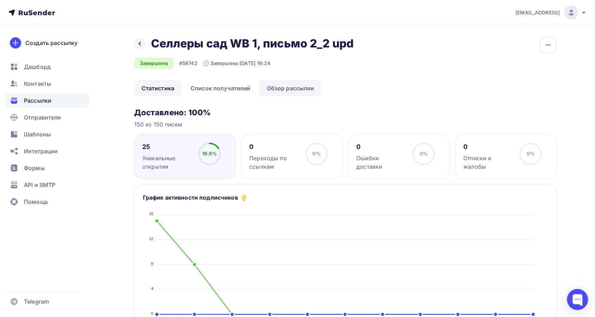
click at [283, 86] on link "Обзор рассылки" at bounding box center [290, 88] width 62 height 16
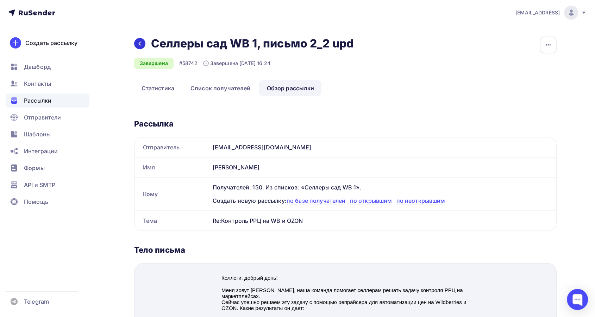
click at [140, 42] on icon at bounding box center [139, 44] width 2 height 4
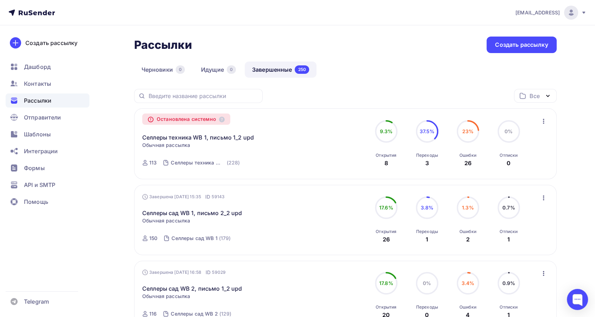
click at [42, 100] on span "Рассылки" at bounding box center [37, 100] width 27 height 8
click at [36, 83] on span "Контакты" at bounding box center [37, 84] width 27 height 8
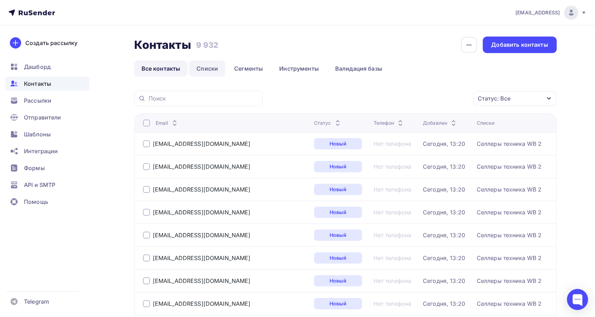
click at [206, 63] on link "Списки" at bounding box center [207, 69] width 36 height 16
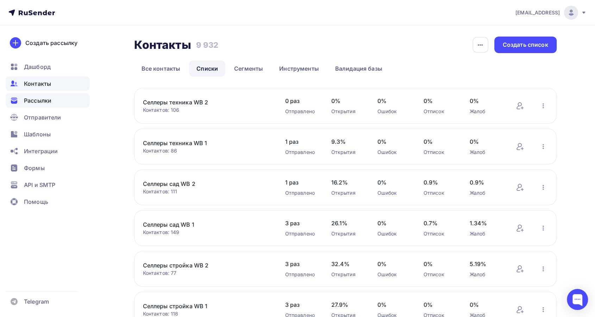
click at [21, 103] on div "Рассылки" at bounding box center [48, 101] width 84 height 14
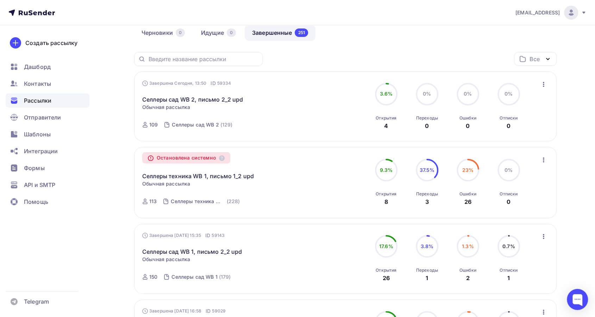
scroll to position [39, 0]
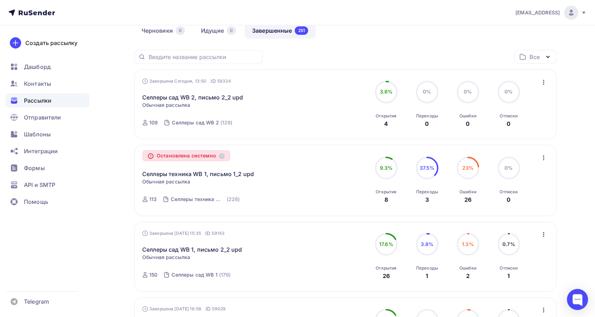
click at [546, 158] on icon "button" at bounding box center [543, 158] width 8 height 8
click at [541, 176] on div "Копировать в новую" at bounding box center [511, 176] width 72 height 8
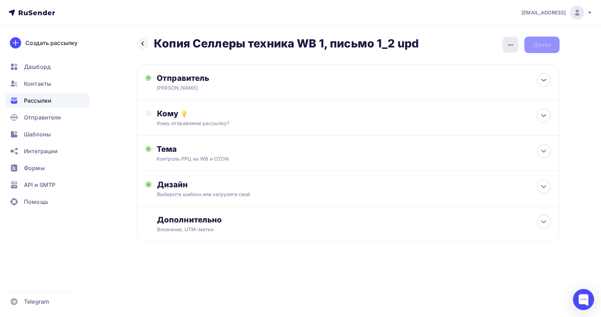
click at [505, 43] on div "button" at bounding box center [510, 45] width 16 height 16
click at [495, 80] on div "Переименовать рассылку" at bounding box center [472, 81] width 87 height 8
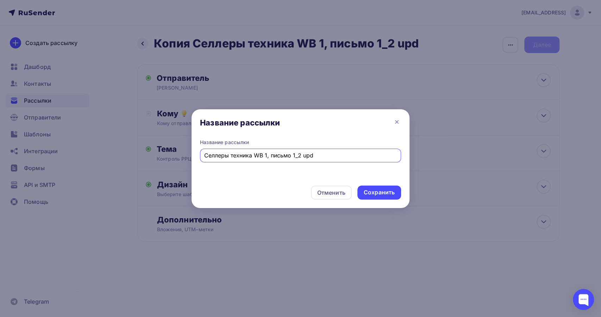
drag, startPoint x: 221, startPoint y: 156, endPoint x: 161, endPoint y: 148, distance: 60.6
click at [161, 148] on div "Название рассылки Название рассылки Селлеры техника WB 1, письмо 1_2 upd Отмени…" at bounding box center [300, 158] width 601 height 317
click at [295, 157] on input "Селлеры техника WB 1, письмо 1_2 upd" at bounding box center [300, 155] width 193 height 8
type input "Селлеры техника WB 1, письмо 2_2 upd"
drag, startPoint x: 380, startPoint y: 193, endPoint x: 377, endPoint y: 189, distance: 5.4
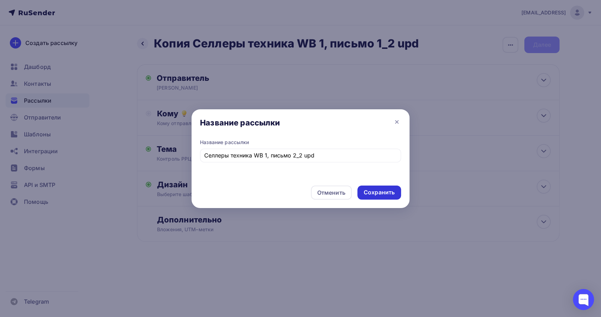
click at [380, 192] on div "Сохранить" at bounding box center [378, 193] width 31 height 8
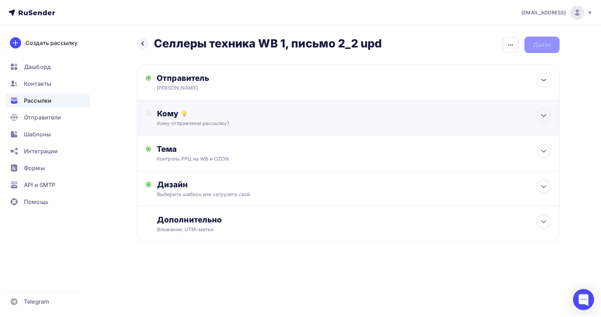
click at [270, 123] on div "Кому отправляем рассылку?" at bounding box center [334, 123] width 354 height 7
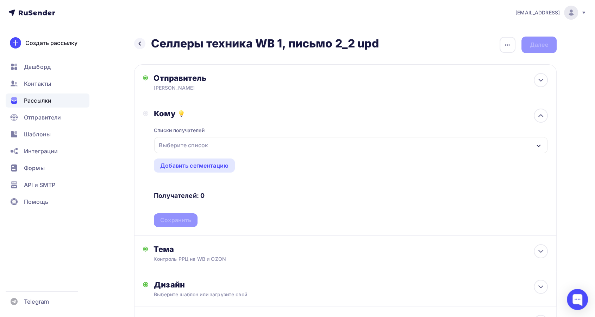
click at [256, 142] on div "Выберите список" at bounding box center [350, 145] width 393 height 16
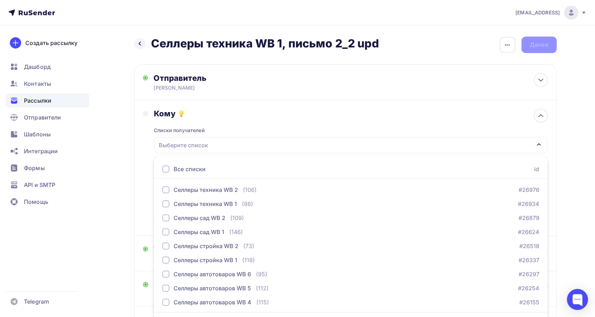
scroll to position [20, 0]
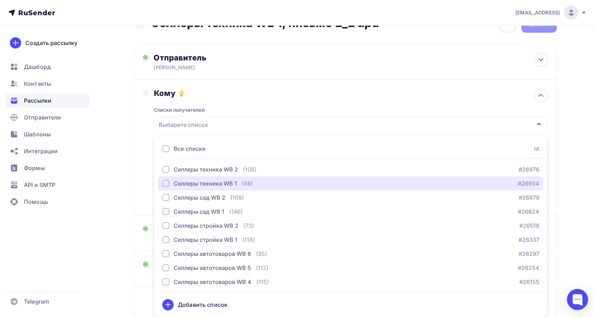
drag, startPoint x: 164, startPoint y: 183, endPoint x: 157, endPoint y: 186, distance: 7.6
click at [163, 184] on div "button" at bounding box center [165, 183] width 7 height 7
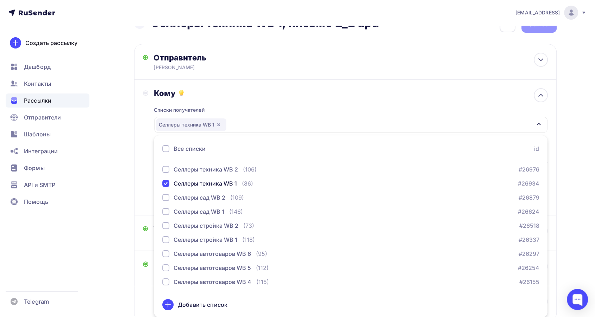
click at [135, 189] on div "Кому Списки получателей Селлеры техника WB 1 Все списки id Селлеры техника WB 2…" at bounding box center [345, 148] width 422 height 136
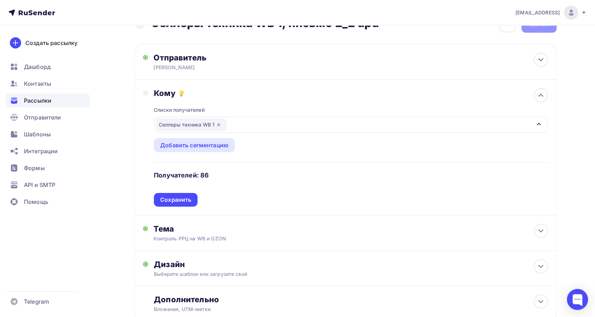
click at [176, 198] on div "Сохранить" at bounding box center [175, 200] width 31 height 8
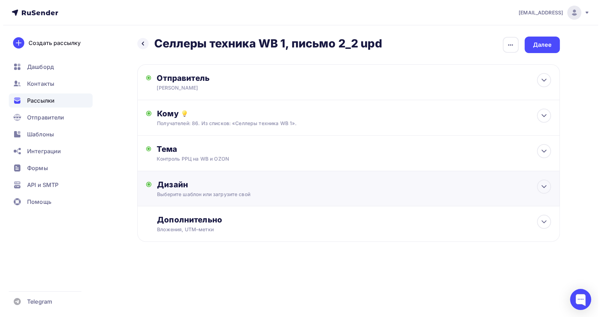
scroll to position [0, 0]
click at [287, 158] on div "Тема Контроль РРЦ на WB и OZON Тема * Контроль РРЦ на WB и OZON Рекомендуем исп…" at bounding box center [226, 153] width 139 height 18
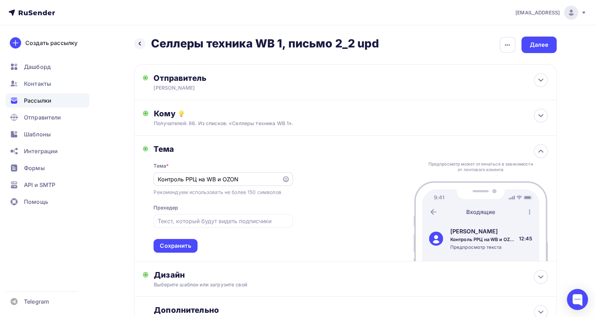
click at [157, 179] on div "Контроль РРЦ на WB и OZON" at bounding box center [222, 179] width 139 height 14
click at [166, 190] on div "Рекомендуем использовать не более 150 символов" at bounding box center [216, 192] width 127 height 7
click at [158, 179] on input "Контроль РРЦ на WB и OZON" at bounding box center [218, 179] width 120 height 8
type input "Re:Контроль РРЦ на WB и OZON"
click at [182, 243] on div "Сохранить" at bounding box center [175, 246] width 31 height 8
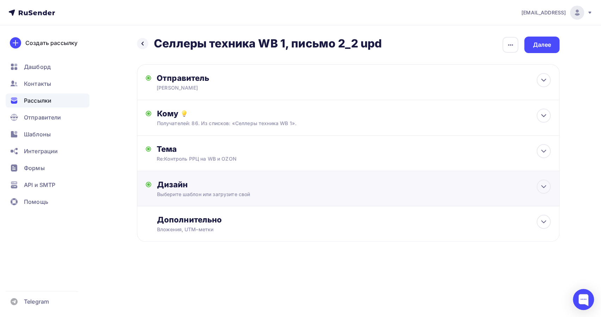
click at [308, 191] on div "Выберите шаблон или загрузите свой" at bounding box center [334, 194] width 354 height 7
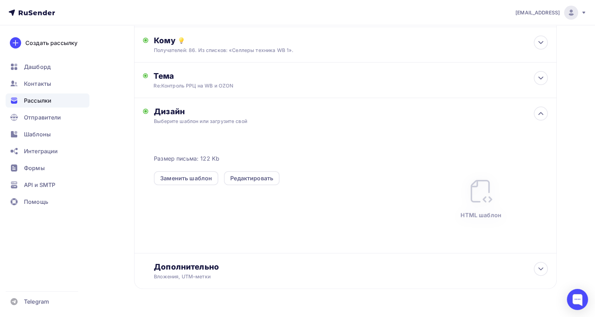
scroll to position [90, 0]
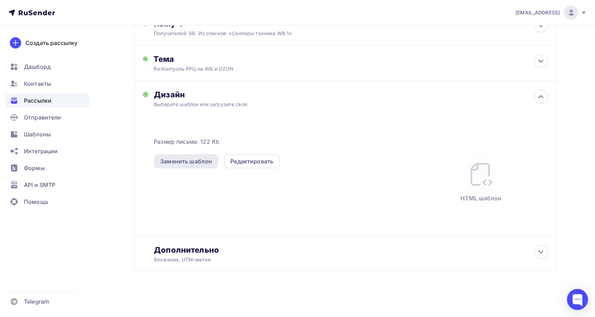
click at [202, 161] on div "Заменить шаблон" at bounding box center [186, 161] width 52 height 8
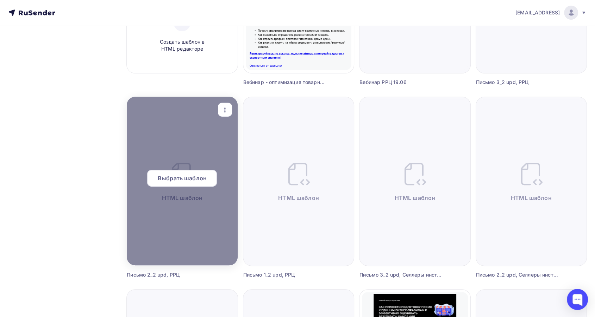
scroll to position [195, 0]
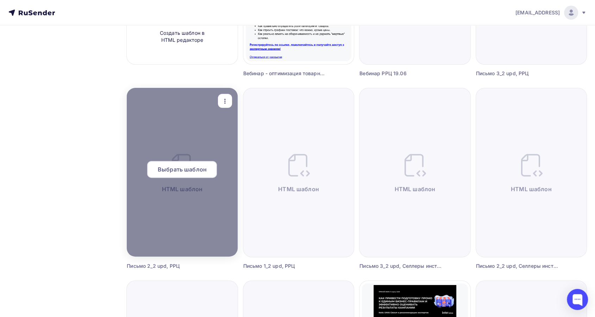
click at [192, 168] on span "Выбрать шаблон" at bounding box center [182, 169] width 49 height 8
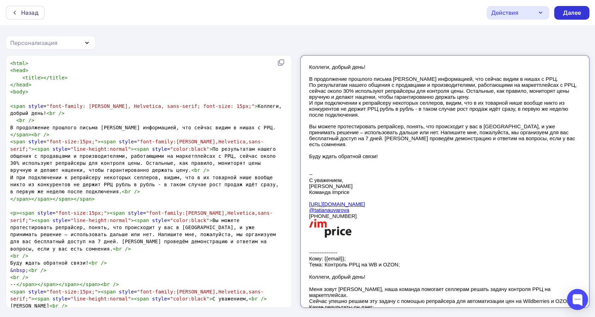
click at [571, 9] on div "Далее" at bounding box center [571, 13] width 18 height 8
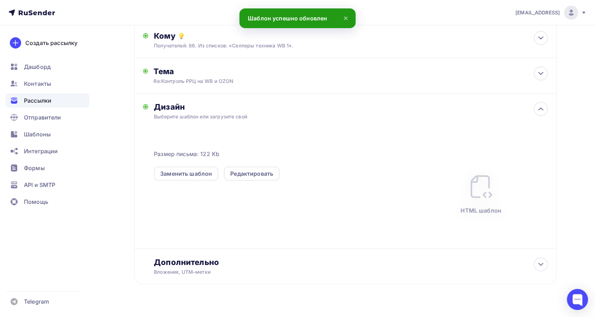
scroll to position [90, 0]
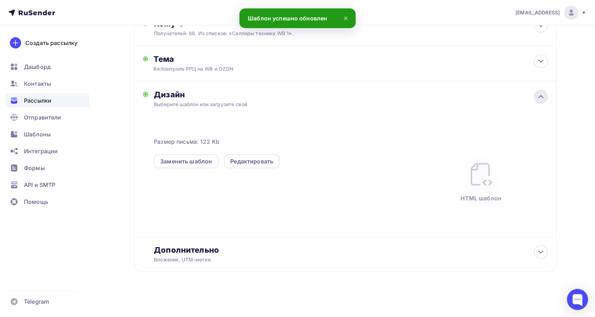
click at [540, 96] on icon at bounding box center [540, 97] width 8 height 8
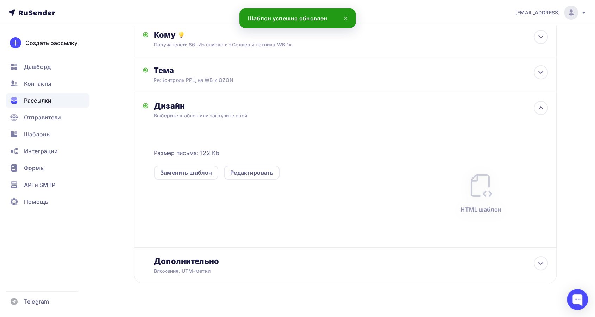
scroll to position [0, 0]
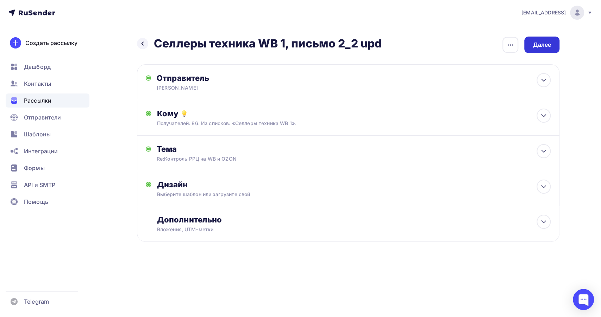
click at [544, 44] on div "Далее" at bounding box center [541, 45] width 18 height 8
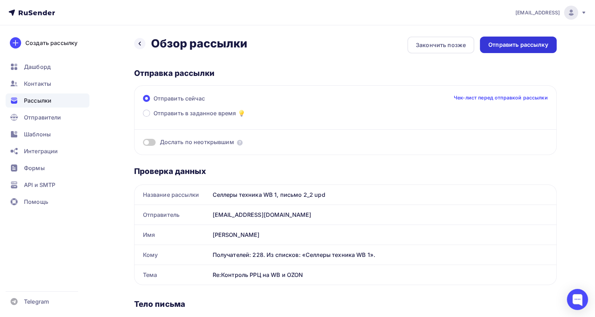
click at [526, 43] on div "Отправить рассылку" at bounding box center [518, 45] width 60 height 8
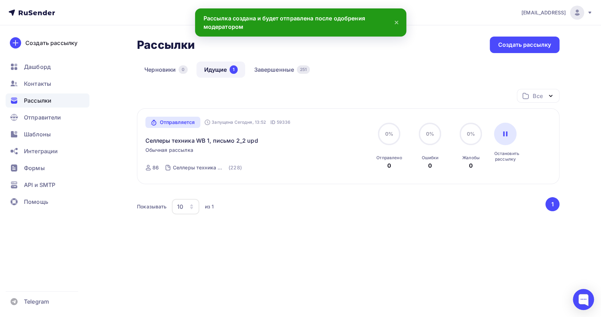
drag, startPoint x: 397, startPoint y: 21, endPoint x: 395, endPoint y: 27, distance: 6.0
click at [397, 21] on icon at bounding box center [396, 22] width 3 height 3
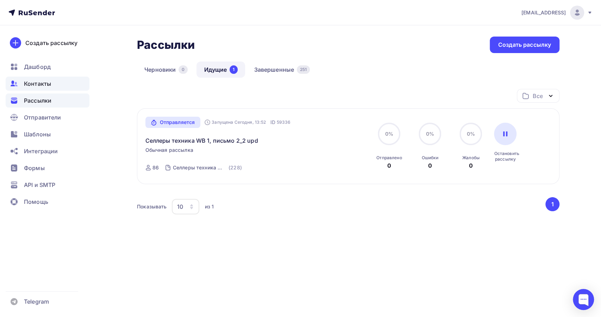
click at [54, 84] on div "Контакты" at bounding box center [48, 84] width 84 height 14
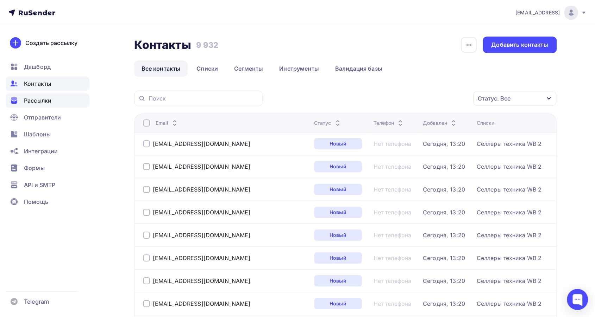
click at [50, 101] on span "Рассылки" at bounding box center [37, 100] width 27 height 8
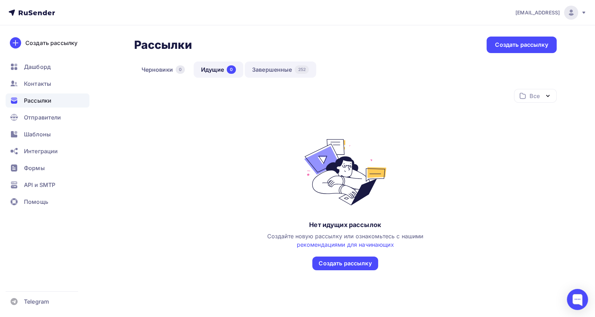
click at [273, 72] on link "Завершенные 252" at bounding box center [280, 70] width 71 height 16
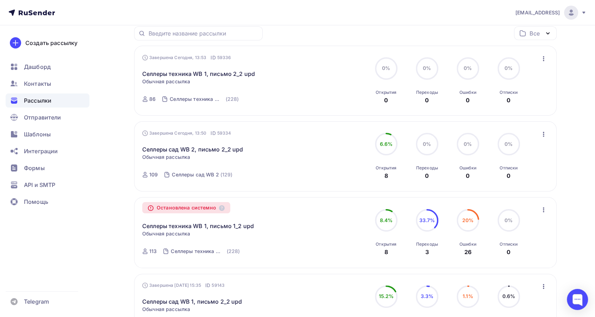
scroll to position [117, 0]
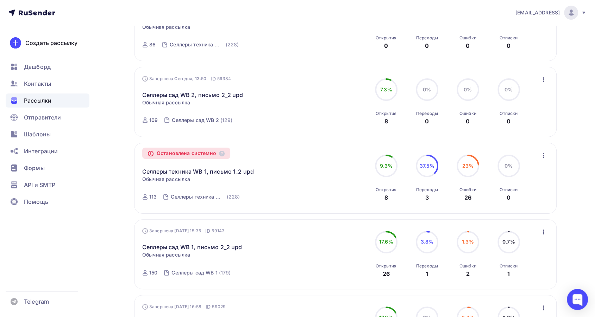
click at [541, 158] on icon "button" at bounding box center [543, 155] width 8 height 8
click at [540, 174] on div "Копировать в новую" at bounding box center [511, 174] width 72 height 8
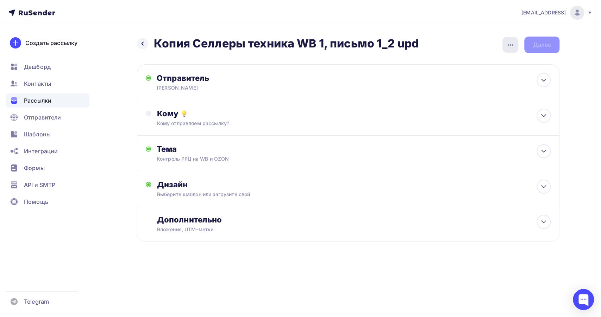
click at [507, 48] on icon "button" at bounding box center [510, 45] width 8 height 8
click at [475, 77] on div "Переименовать рассылку" at bounding box center [472, 81] width 87 height 8
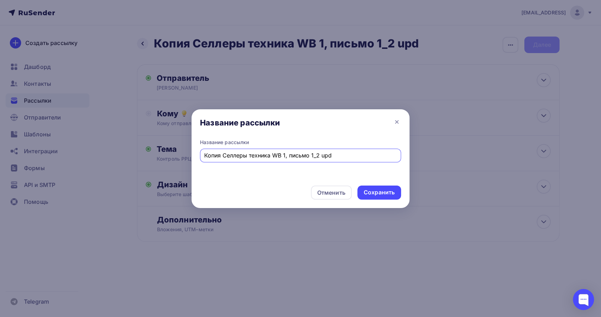
drag, startPoint x: 222, startPoint y: 154, endPoint x: 166, endPoint y: 140, distance: 57.9
click at [166, 140] on div "Название рассылки Название рассылки Копия Селлеры техника WB 1, письмо 1_2 upd …" at bounding box center [300, 158] width 601 height 317
click at [265, 156] on input "Селлеры техника WB 1, письмо 1_2 upd" at bounding box center [300, 155] width 193 height 8
type input "Селлеры техника WB 2, письмо 1_2 upd"
click at [376, 191] on div "Сохранить" at bounding box center [378, 193] width 31 height 8
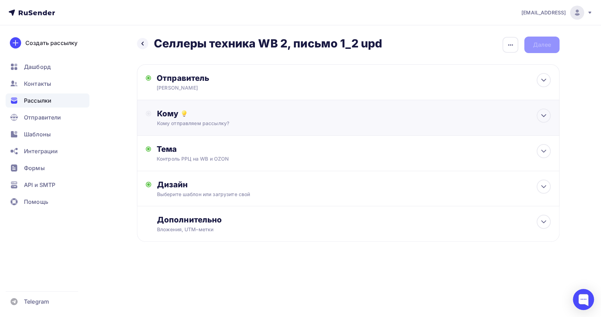
click at [273, 123] on div "Кому отправляем рассылку?" at bounding box center [334, 123] width 354 height 7
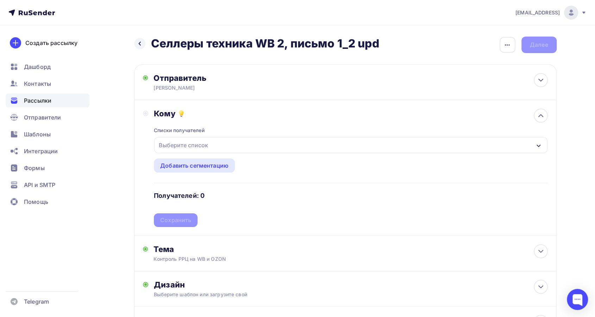
click at [287, 143] on div "Выберите список" at bounding box center [350, 145] width 393 height 16
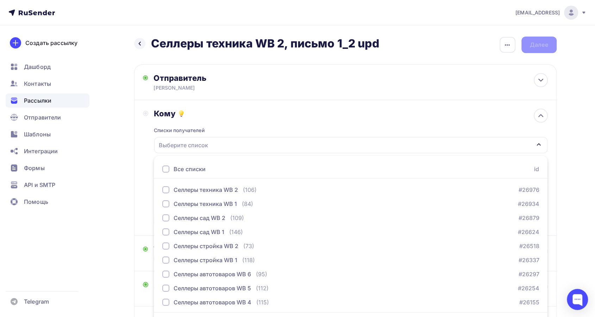
scroll to position [20, 0]
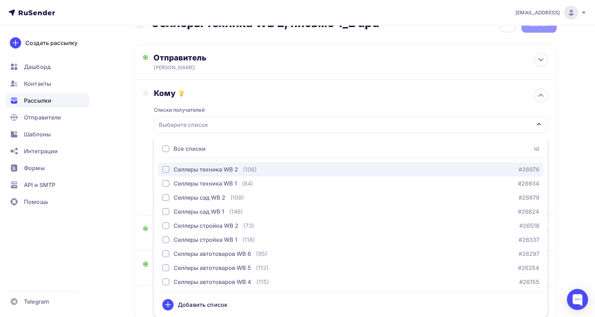
click at [200, 173] on div "Селлеры техника WB 2" at bounding box center [205, 169] width 64 height 8
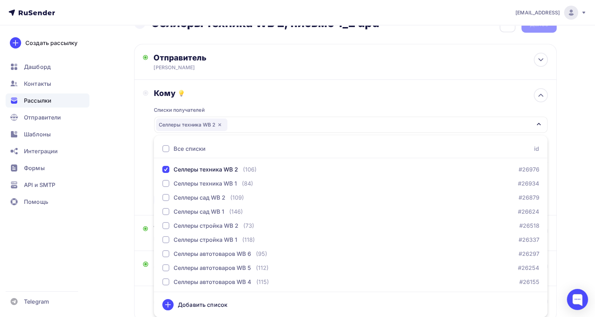
click at [144, 171] on div "Кому Списки получателей Селлеры техника WB 2 Все списки id Селлеры техника WB 2…" at bounding box center [345, 147] width 405 height 119
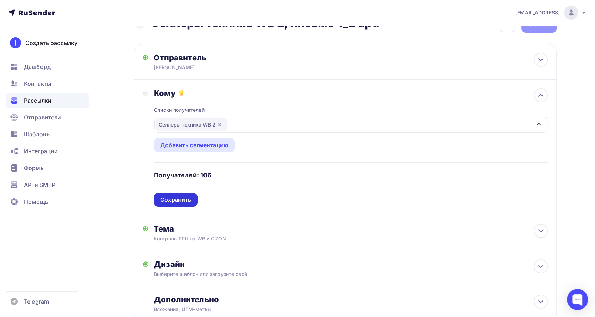
click at [174, 201] on div "Сохранить" at bounding box center [175, 200] width 31 height 8
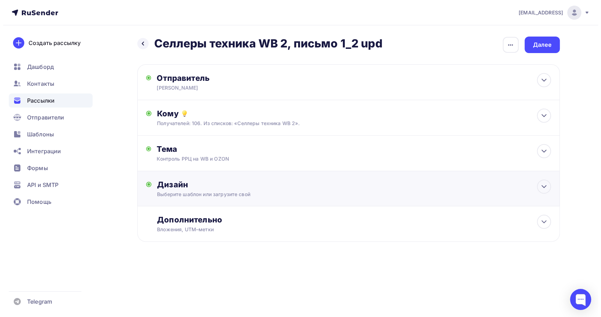
scroll to position [0, 0]
click at [227, 164] on div "Тема Контроль РРЦ на WB и OZON Тема * Контроль РРЦ на WB и OZON Рекомендуем исп…" at bounding box center [348, 154] width 422 height 36
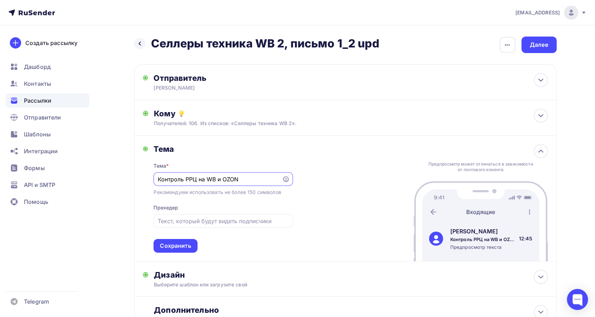
click at [158, 182] on input "Контроль РРЦ на WB и OZON" at bounding box center [218, 179] width 120 height 8
drag, startPoint x: 167, startPoint y: 245, endPoint x: 222, endPoint y: 237, distance: 55.8
click at [167, 245] on div "Сохранить" at bounding box center [175, 246] width 31 height 8
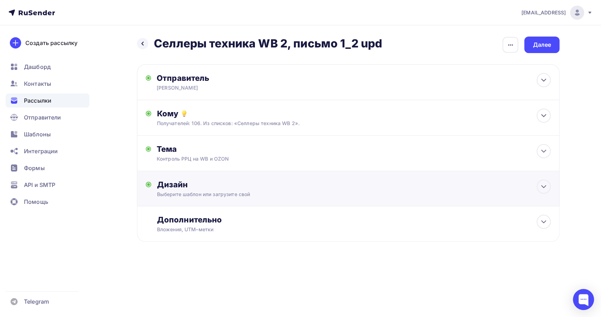
click at [246, 185] on div "Дизайн" at bounding box center [353, 185] width 393 height 10
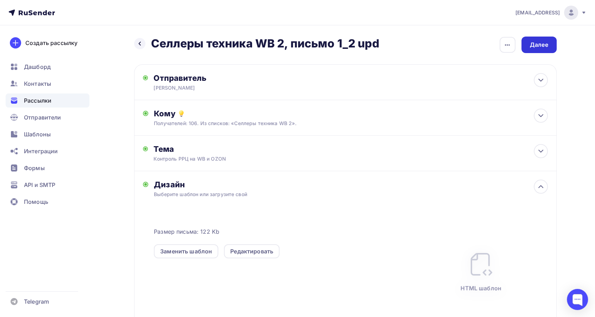
click at [538, 40] on div "Далее" at bounding box center [538, 45] width 35 height 17
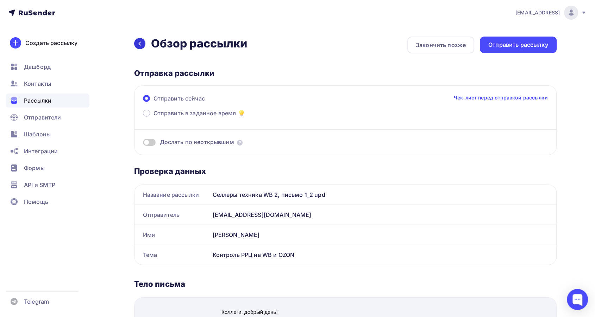
click at [142, 46] on icon at bounding box center [140, 44] width 6 height 6
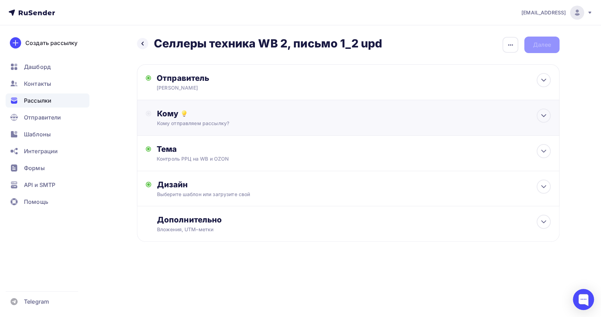
click at [245, 118] on div "Кому Кому отправляем рассылку? Списки получателей Выберите список Все списки id…" at bounding box center [353, 118] width 393 height 18
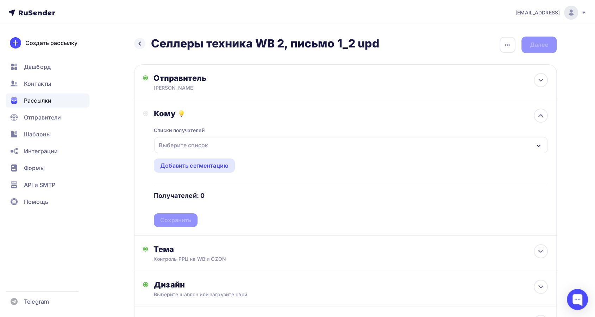
click at [239, 144] on div "Выберите список" at bounding box center [350, 145] width 393 height 16
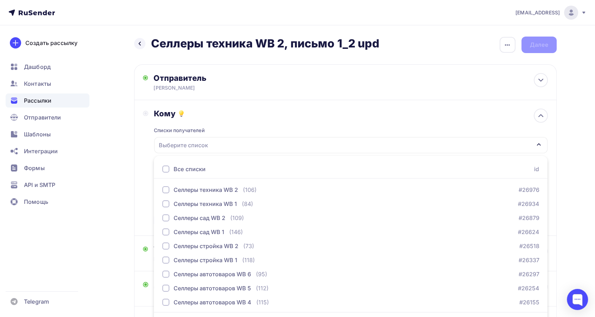
scroll to position [20, 0]
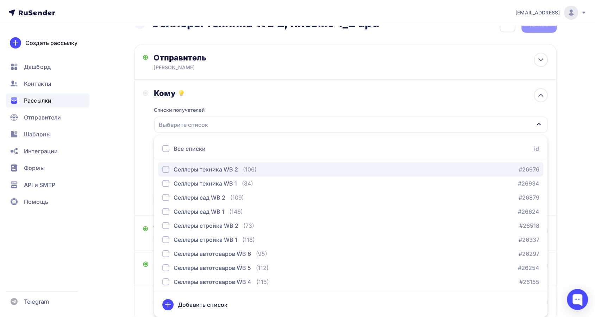
click at [222, 171] on div "Селлеры техника WB 2" at bounding box center [205, 169] width 64 height 8
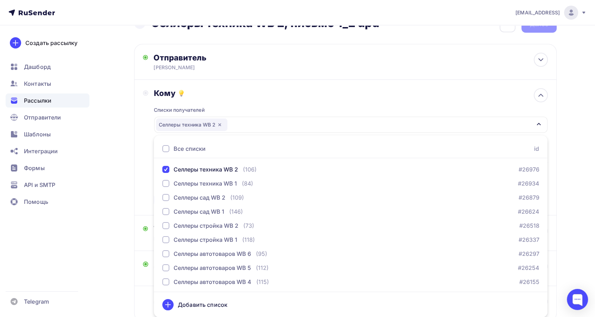
click at [138, 183] on div "Кому Списки получателей Селлеры техника WB 2 Все списки id Селлеры техника WB 2…" at bounding box center [345, 148] width 422 height 136
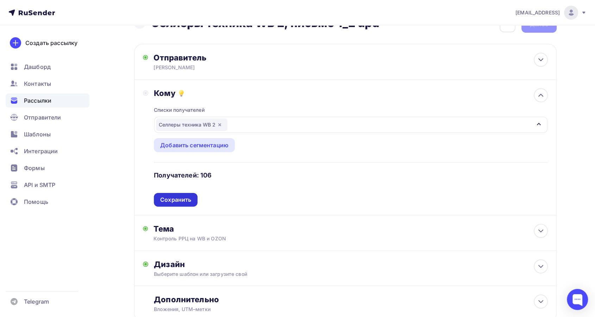
click at [172, 203] on div "Сохранить" at bounding box center [175, 200] width 31 height 8
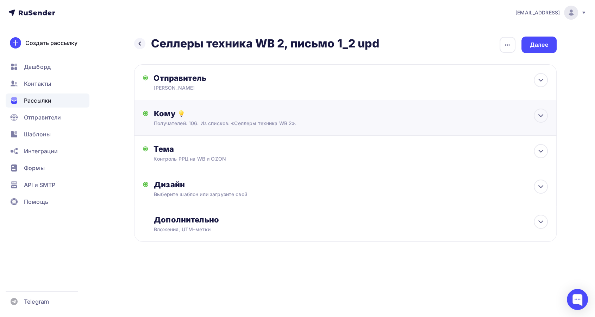
scroll to position [0, 0]
click at [541, 44] on div "Далее" at bounding box center [541, 45] width 18 height 8
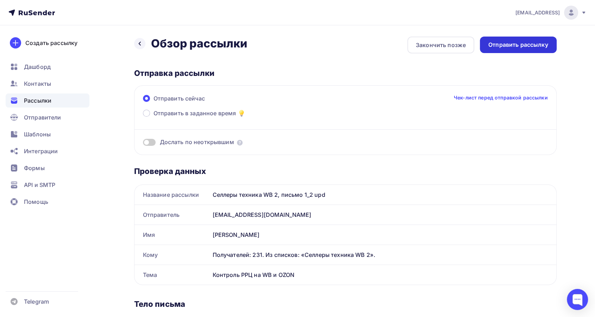
click at [523, 44] on div "Отправить рассылку" at bounding box center [518, 45] width 60 height 8
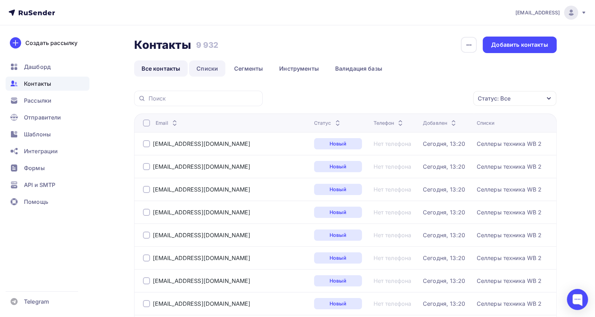
click at [199, 69] on link "Списки" at bounding box center [207, 69] width 36 height 16
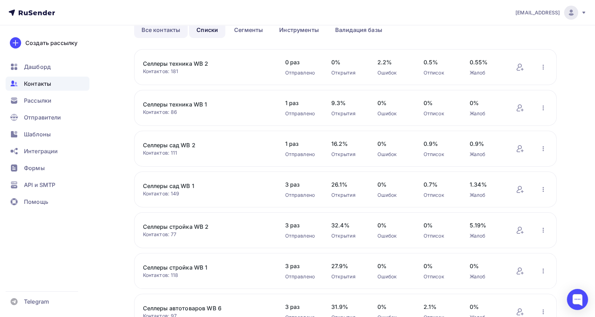
scroll to position [39, 0]
click at [31, 83] on span "Контакты" at bounding box center [37, 84] width 27 height 8
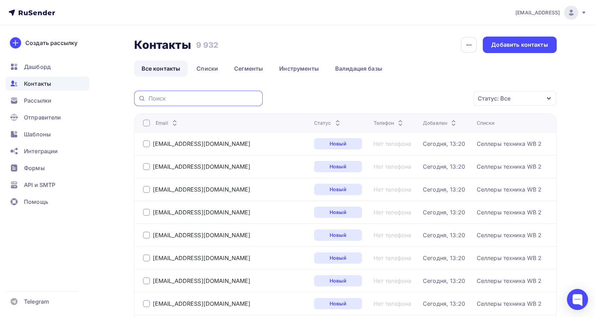
click at [172, 98] on input "text" at bounding box center [203, 99] width 110 height 8
paste input "igrapushrush@mail.ru"
type input "igrapushrush@mail.ru"
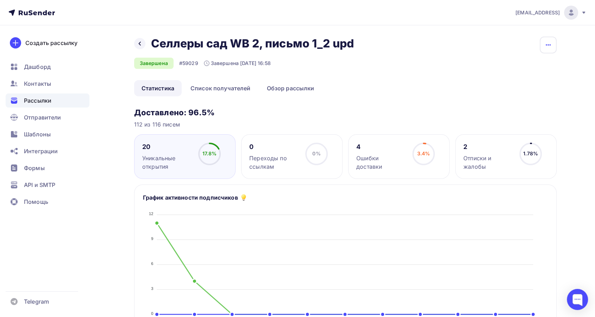
click at [548, 45] on icon "button" at bounding box center [548, 45] width 8 height 8
click at [528, 69] on div "Копировать" at bounding box center [521, 67] width 68 height 8
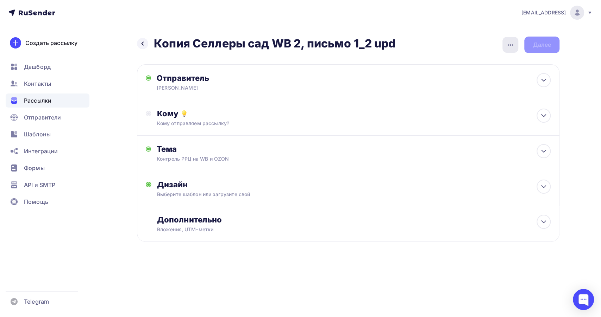
click at [512, 47] on icon "button" at bounding box center [510, 45] width 8 height 8
click at [490, 77] on div "Переименовать рассылку" at bounding box center [472, 81] width 87 height 8
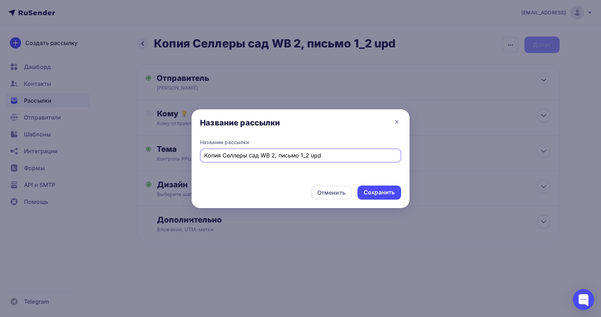
drag, startPoint x: 223, startPoint y: 158, endPoint x: 179, endPoint y: 152, distance: 44.7
click at [179, 152] on div "Название рассылки Название рассылки Копия Селлеры сад WB 2, письмо 1_2 upd Отме…" at bounding box center [300, 158] width 601 height 317
click at [284, 156] on input "Селлеры сад WB 2, письмо 1_2 upd" at bounding box center [300, 155] width 193 height 8
type input "Селлеры сад WB 2, письмо 2_2 upd"
click at [382, 194] on div "Сохранить" at bounding box center [378, 193] width 31 height 8
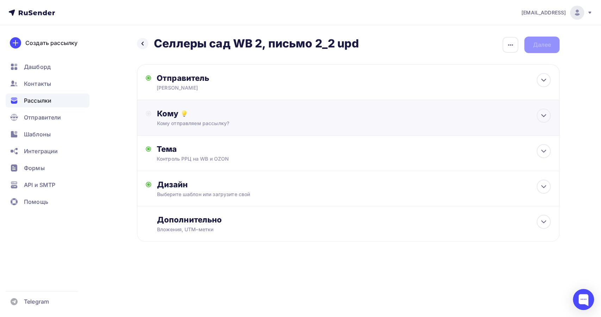
click at [248, 115] on div "Кому" at bounding box center [353, 114] width 393 height 10
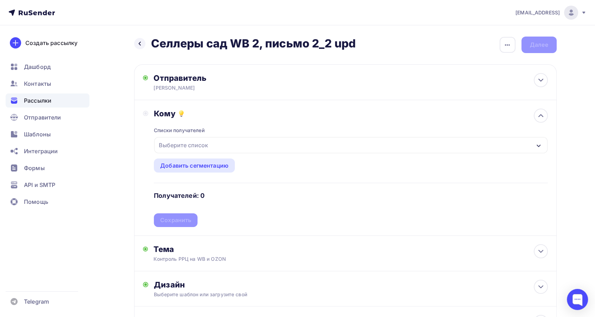
click at [223, 150] on div "Выберите список" at bounding box center [350, 145] width 393 height 16
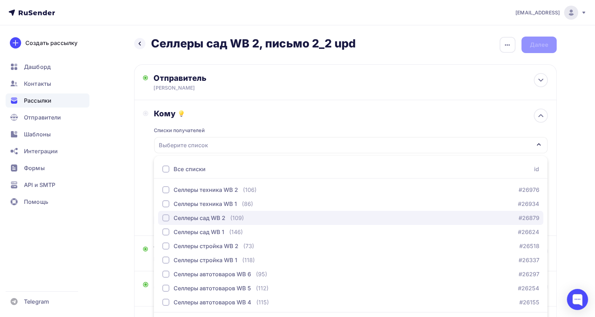
click at [198, 220] on div "Селлеры сад WB 2" at bounding box center [199, 218] width 52 height 8
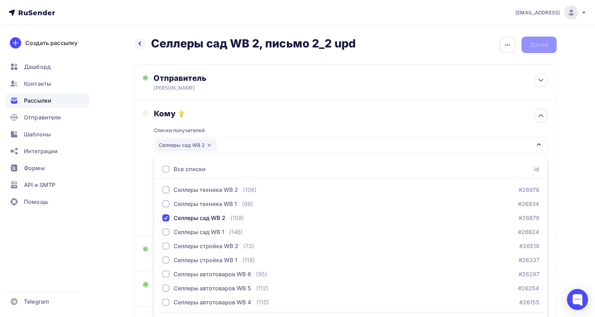
click at [142, 212] on div "Кому Списки получателей Селлеры сад WB 2 Все списки id Селлеры техника WB 2 (10…" at bounding box center [345, 168] width 422 height 136
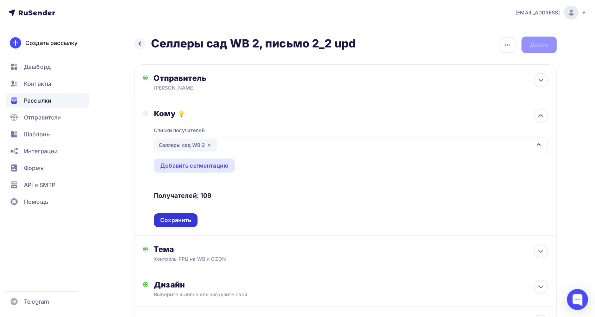
click at [175, 220] on div "Сохранить" at bounding box center [175, 220] width 31 height 8
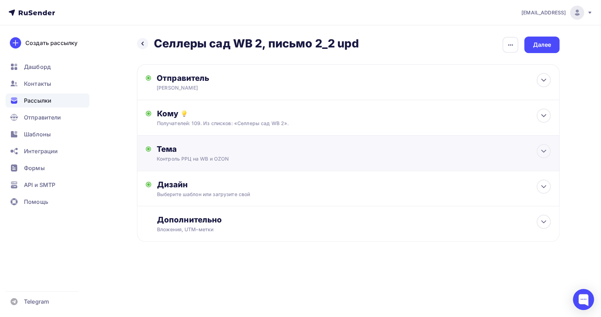
click at [272, 153] on div "Тема" at bounding box center [226, 149] width 139 height 10
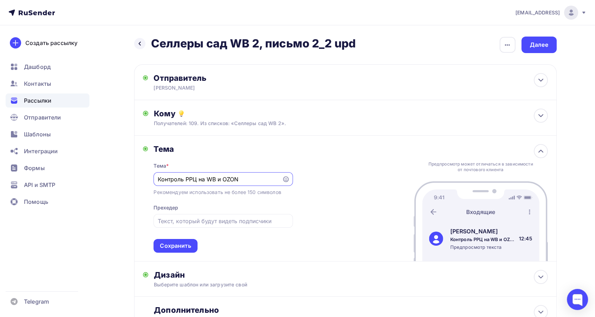
click at [158, 180] on input "Контроль РРЦ на WB и OZON" at bounding box center [218, 179] width 120 height 8
type input "Re:Контроль РРЦ на WB и OZON"
click at [177, 246] on div "Сохранить" at bounding box center [175, 246] width 31 height 8
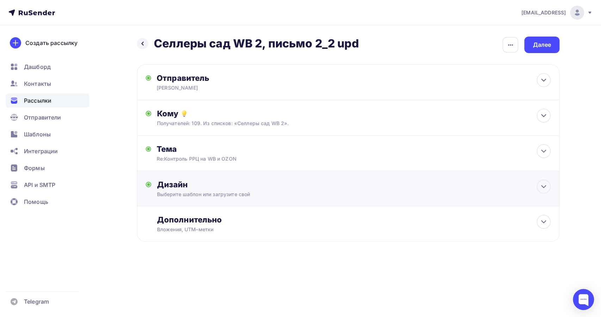
click at [211, 190] on div "Дизайн Выберите шаблон или загрузите свой Размер письма: 122 Kb Заменить шаблон…" at bounding box center [353, 189] width 393 height 18
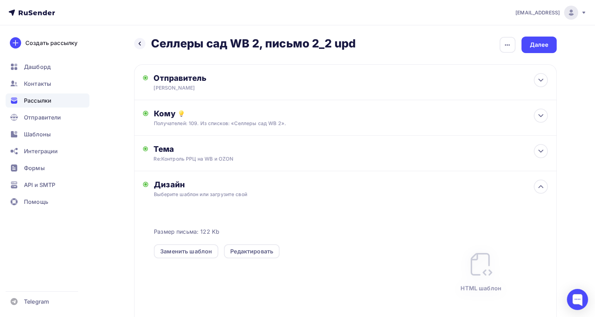
click at [173, 245] on div "Заменить шаблон" at bounding box center [186, 252] width 64 height 14
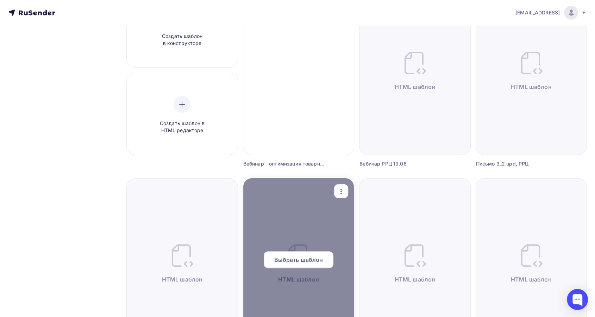
scroll to position [156, 0]
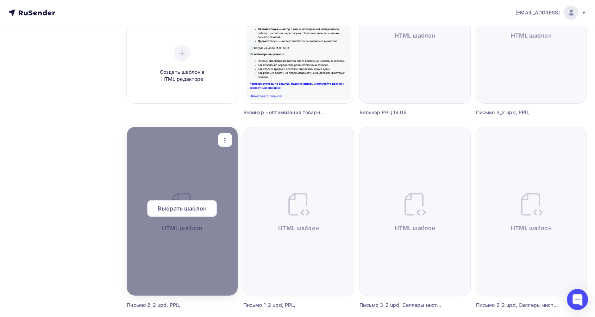
click at [180, 209] on span "Выбрать шаблон" at bounding box center [182, 208] width 49 height 8
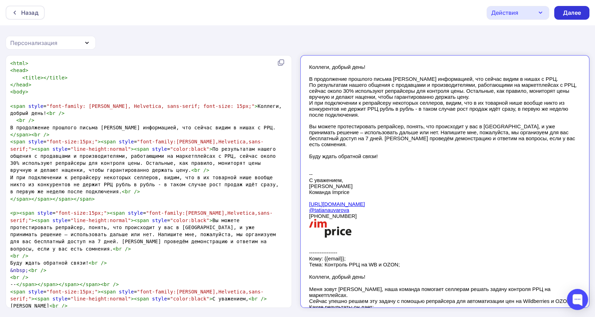
click at [576, 9] on div "Далее" at bounding box center [571, 13] width 18 height 8
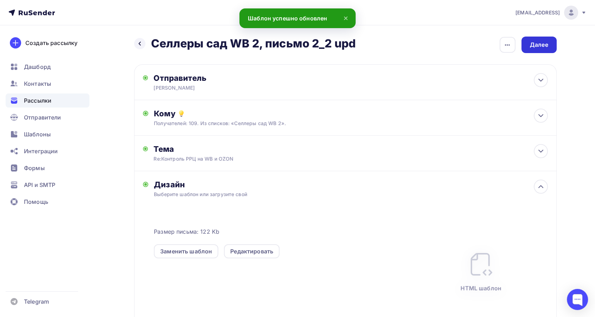
click at [542, 43] on div "Далее" at bounding box center [539, 45] width 18 height 8
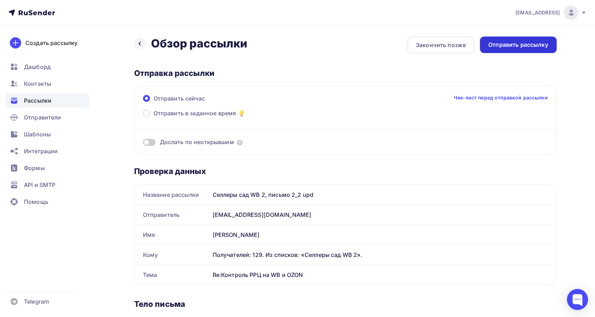
click at [522, 43] on div "Отправить рассылку" at bounding box center [518, 45] width 60 height 8
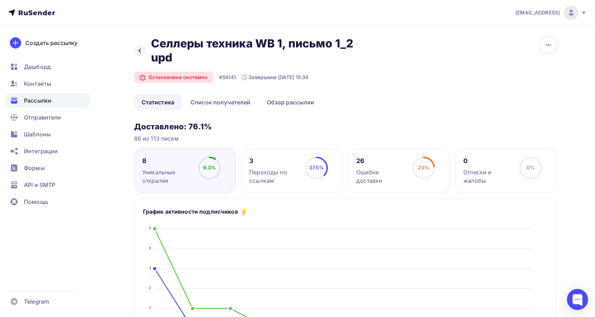
click at [549, 44] on icon "button" at bounding box center [548, 45] width 8 height 8
click at [47, 101] on span "Рассылки" at bounding box center [37, 100] width 27 height 8
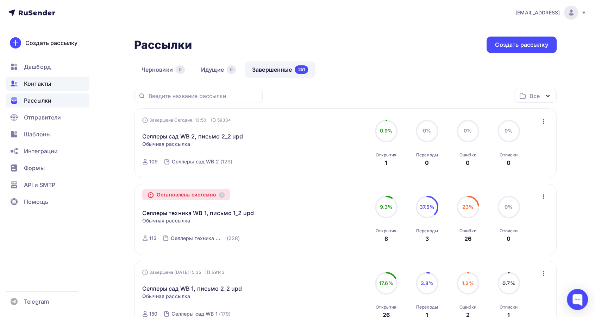
click at [44, 87] on span "Контакты" at bounding box center [37, 84] width 27 height 8
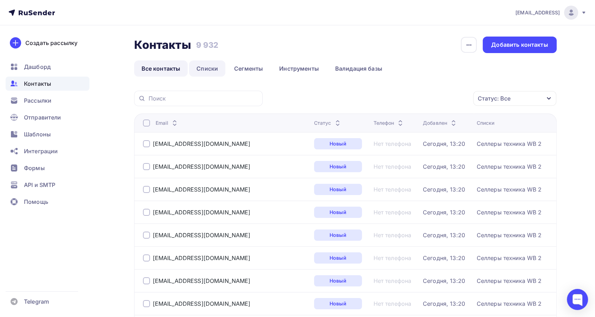
click at [199, 68] on link "Списки" at bounding box center [207, 69] width 36 height 16
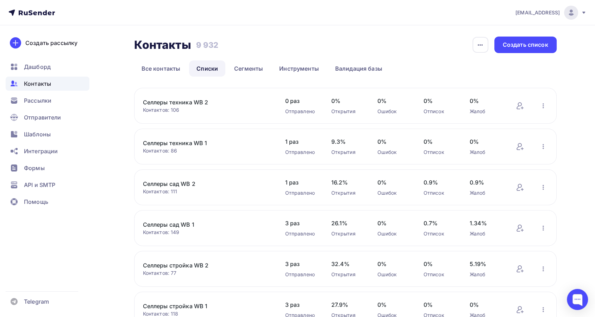
click at [200, 144] on link "Селлеры техника WB 1" at bounding box center [203, 143] width 120 height 8
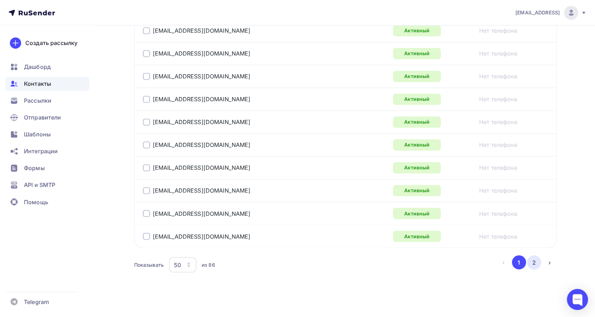
click at [530, 262] on button "2" at bounding box center [534, 262] width 14 height 14
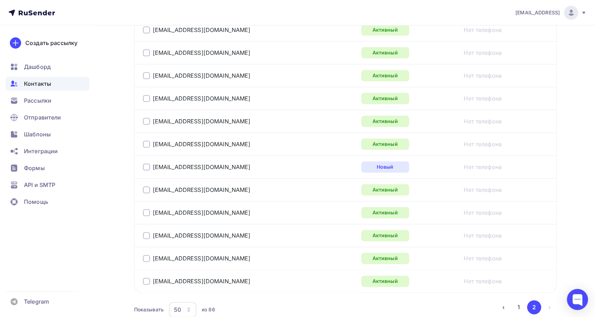
scroll to position [824, 0]
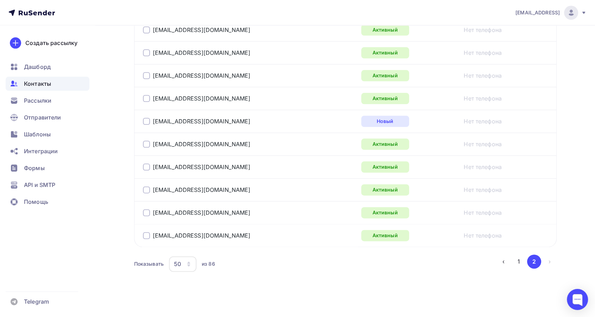
click at [518, 264] on button "1" at bounding box center [519, 262] width 14 height 14
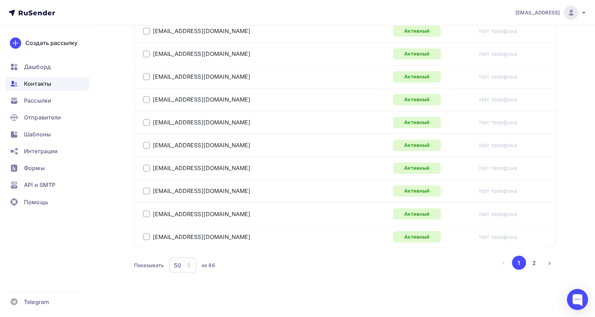
scroll to position [1143, 0]
click at [54, 84] on div "Контакты" at bounding box center [48, 84] width 84 height 14
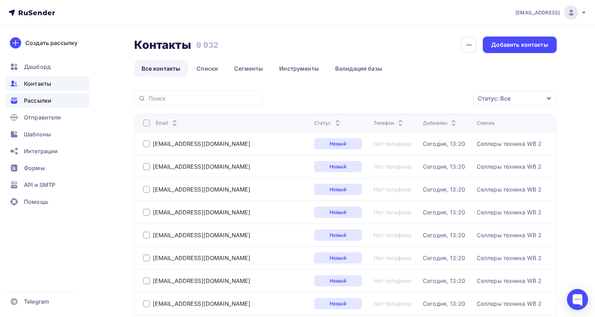
click at [34, 101] on span "Рассылки" at bounding box center [37, 100] width 27 height 8
